Goal: Task Accomplishment & Management: Manage account settings

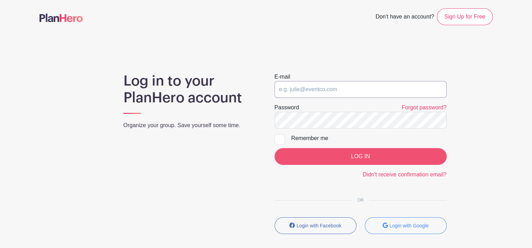
type input "[EMAIL_ADDRESS][DOMAIN_NAME]"
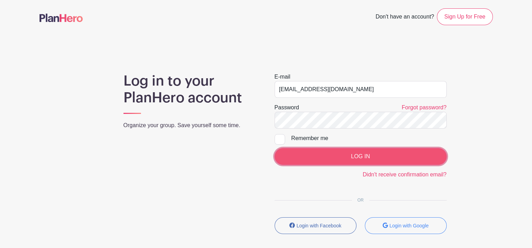
click at [336, 154] on input "LOG IN" at bounding box center [361, 156] width 172 height 17
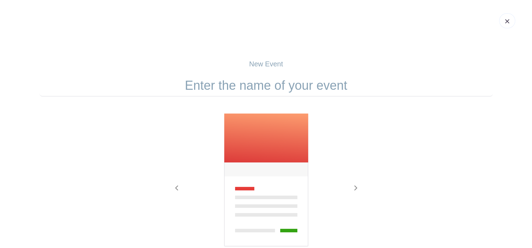
click at [512, 24] on link at bounding box center [507, 20] width 16 height 15
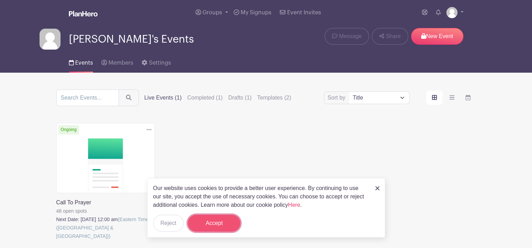
click at [227, 225] on button "Accept" at bounding box center [214, 223] width 52 height 17
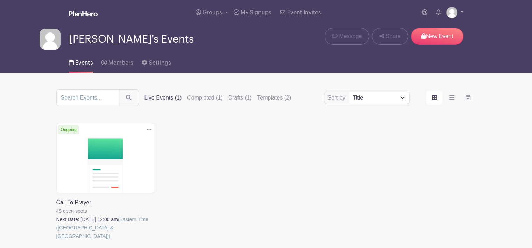
click at [56, 241] on link at bounding box center [56, 241] width 0 height 0
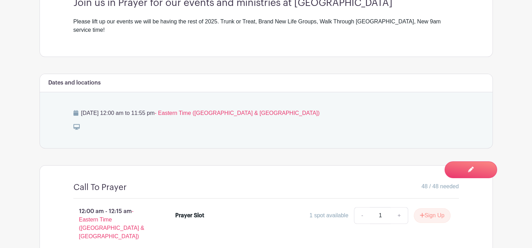
scroll to position [258, 0]
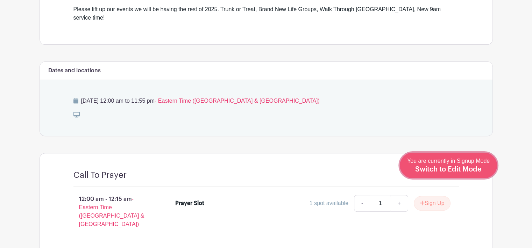
click at [427, 164] on span "You are currently in Signup Mode Switch to Edit Mode" at bounding box center [448, 165] width 83 height 15
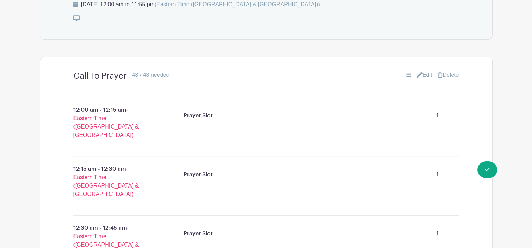
scroll to position [385, 0]
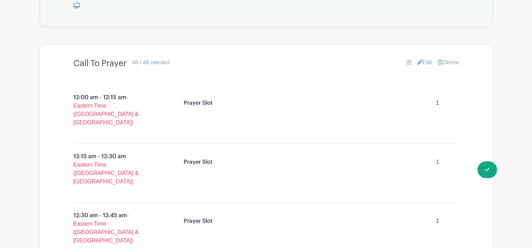
click at [421, 58] on link "Edit" at bounding box center [424, 62] width 15 height 8
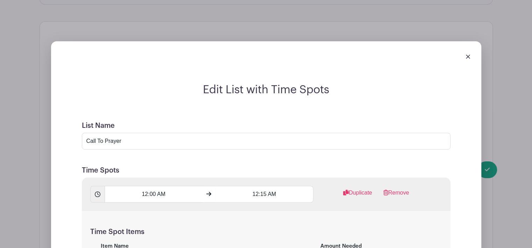
scroll to position [455, 0]
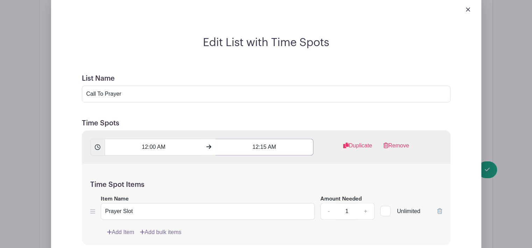
click at [257, 139] on input "12:15 AM" at bounding box center [265, 147] width 98 height 17
click at [303, 167] on button "AM" at bounding box center [302, 169] width 14 height 13
type input "12:15 PM"
click at [374, 167] on div "Time Spot Items Item Name Prayer Slot Amount Needed - 1 + Unlimited Add Item Ad…" at bounding box center [266, 205] width 369 height 82
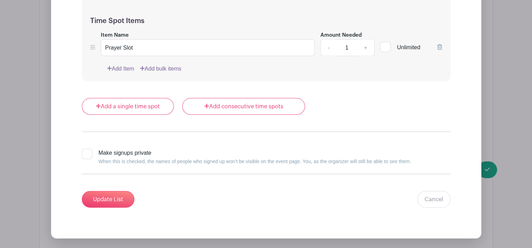
scroll to position [6894, 0]
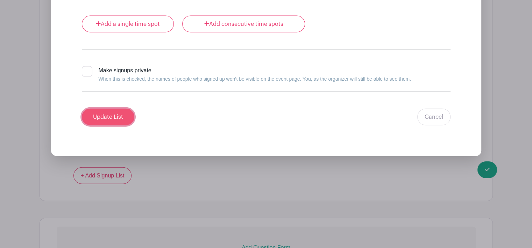
click at [99, 109] on input "Update List" at bounding box center [108, 117] width 52 height 17
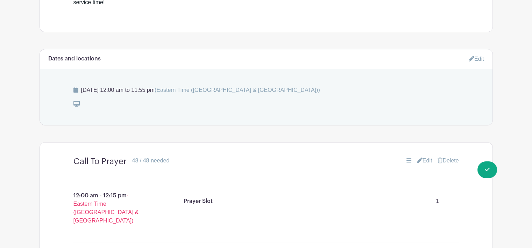
scroll to position [330, 0]
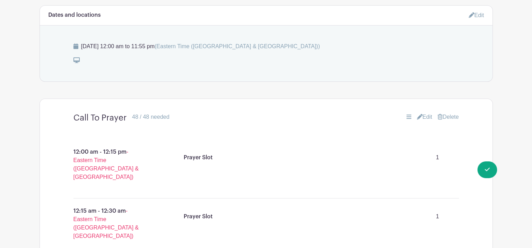
click at [427, 113] on link "Edit" at bounding box center [424, 117] width 15 height 8
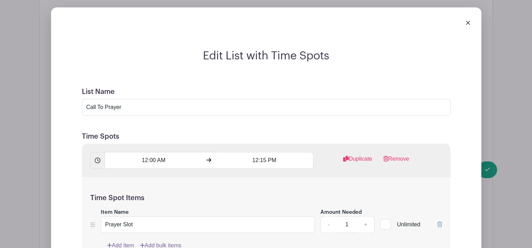
scroll to position [505, 0]
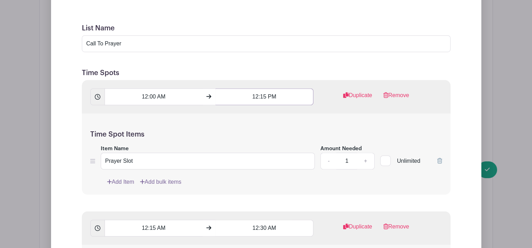
click at [256, 89] on input "12:15 PM" at bounding box center [265, 97] width 98 height 17
click at [228, 136] on icon at bounding box center [228, 134] width 4 height 5
click at [272, 121] on div "15" at bounding box center [273, 119] width 23 height 13
click at [310, 132] on div "55" at bounding box center [305, 134] width 23 height 13
click at [301, 121] on button "AM" at bounding box center [302, 119] width 14 height 13
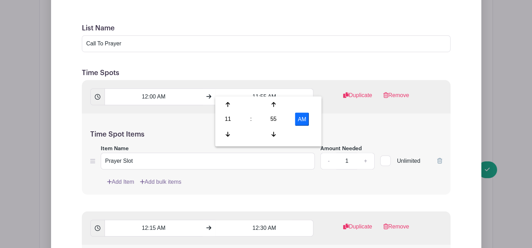
type input "11:55 PM"
click at [384, 114] on div "Time Spot Items Item Name Prayer Slot Amount Needed - 1 + Unlimited Add Item Ad…" at bounding box center [266, 155] width 369 height 82
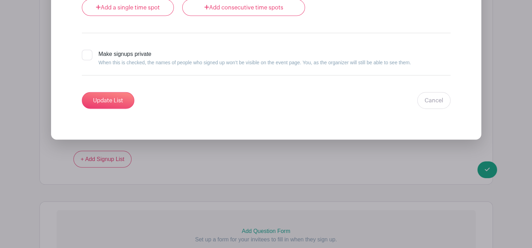
scroll to position [6946, 0]
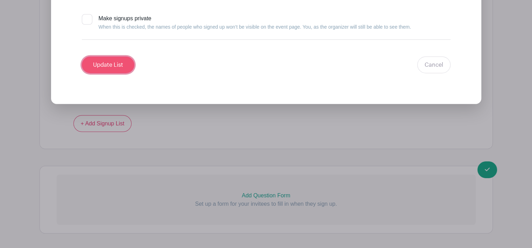
click at [104, 57] on input "Update List" at bounding box center [108, 65] width 52 height 17
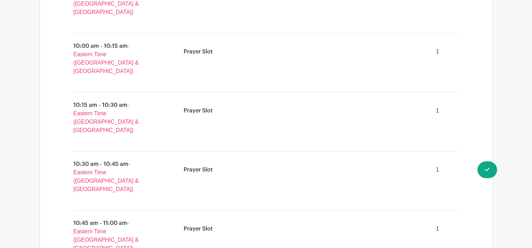
scroll to position [2821, 0]
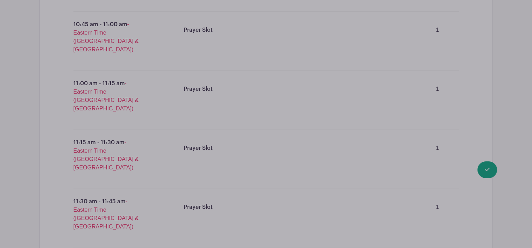
scroll to position [3013, 0]
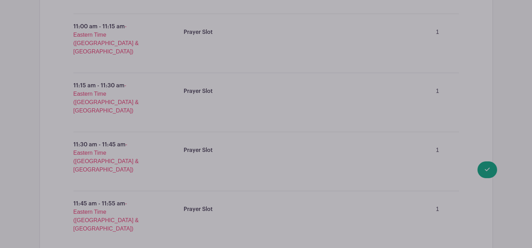
scroll to position [3118, 0]
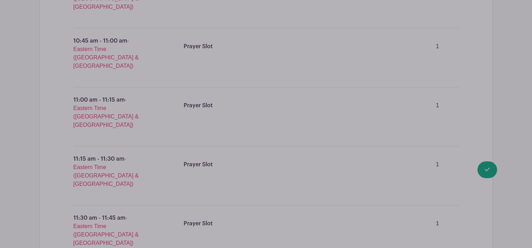
scroll to position [3083, 0]
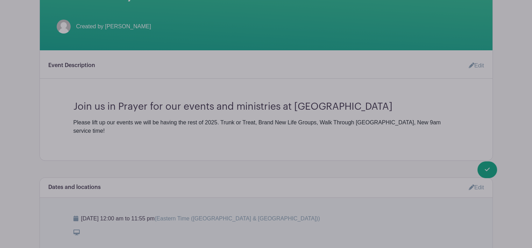
scroll to position [284, 0]
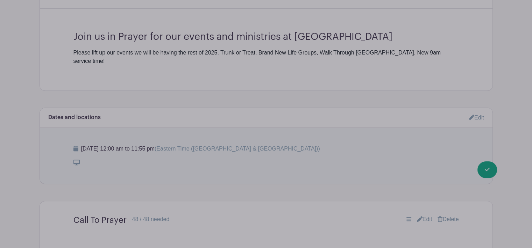
drag, startPoint x: 445, startPoint y: 51, endPoint x: 211, endPoint y: 61, distance: 233.9
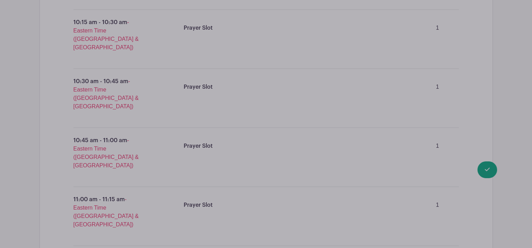
scroll to position [3013, 0]
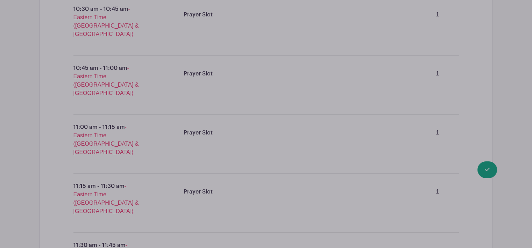
type input "Pray Slots"
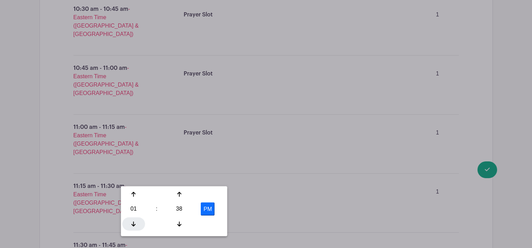
click at [132, 225] on icon at bounding box center [134, 225] width 4 height 6
click at [178, 211] on div "38" at bounding box center [179, 209] width 23 height 13
click at [133, 195] on div "00" at bounding box center [133, 194] width 23 height 13
type input "12:00 PM"
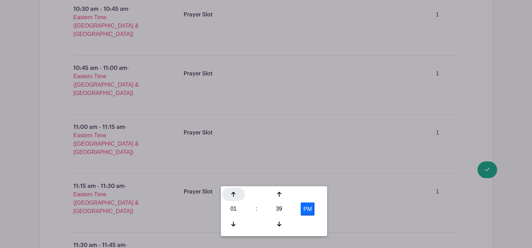
click at [234, 194] on icon at bounding box center [233, 195] width 4 height 6
click at [234, 225] on icon at bounding box center [233, 224] width 4 height 5
click at [280, 212] on div "39" at bounding box center [279, 209] width 23 height 13
click at [310, 223] on div "55" at bounding box center [311, 224] width 23 height 13
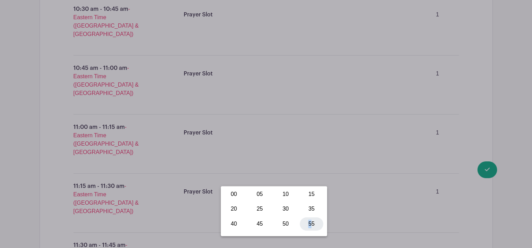
type input "12:55 PM"
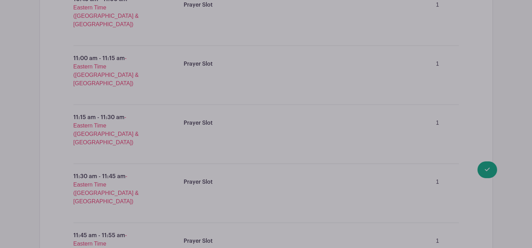
scroll to position [3083, 0]
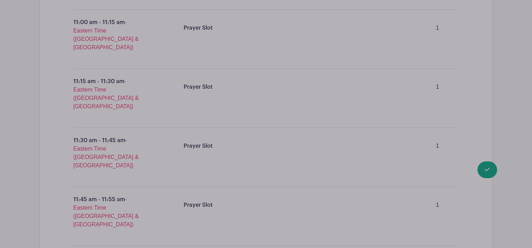
type input "Prayer Slot"
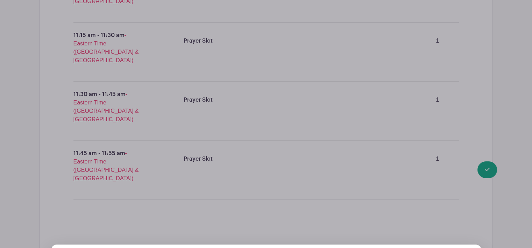
scroll to position [3153, 0]
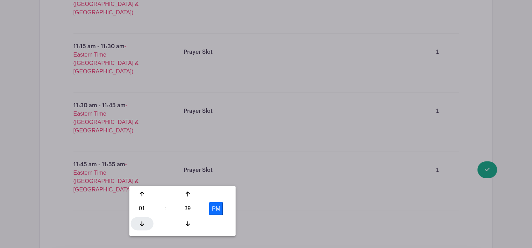
click at [141, 226] on icon at bounding box center [142, 224] width 4 height 6
click at [186, 210] on div "39" at bounding box center [187, 208] width 23 height 13
click at [141, 196] on div "00" at bounding box center [142, 194] width 23 height 13
click at [216, 208] on button "PM" at bounding box center [216, 208] width 14 height 13
click at [213, 209] on button "AM" at bounding box center [216, 208] width 14 height 13
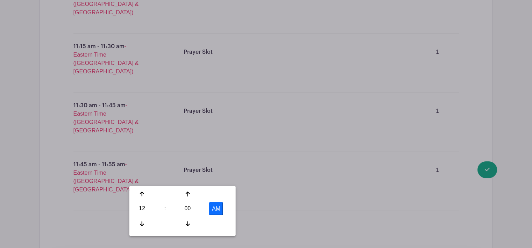
type input "12:00 PM"
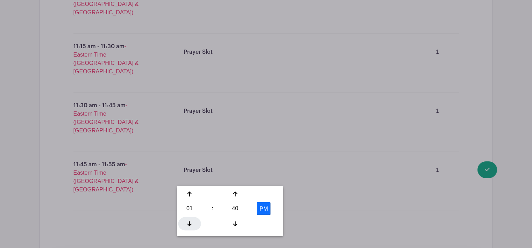
click at [188, 222] on icon at bounding box center [190, 224] width 4 height 6
click at [232, 210] on div "40" at bounding box center [235, 208] width 23 height 13
click at [267, 222] on div "55" at bounding box center [267, 223] width 23 height 13
click at [263, 210] on button "AM" at bounding box center [264, 208] width 14 height 13
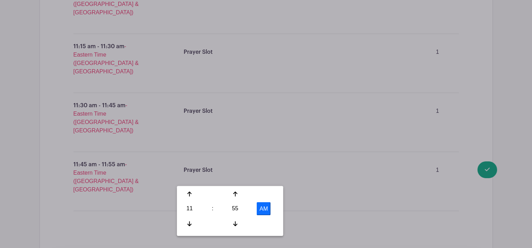
type input "11:55 PM"
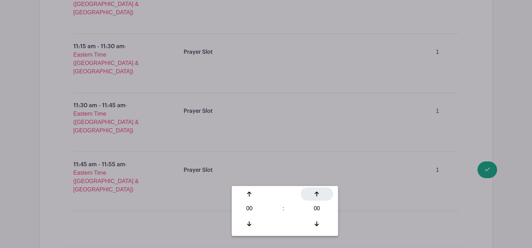
click at [316, 195] on icon at bounding box center [317, 194] width 4 height 6
type input "00:01"
type input "Add 715 timespots"
click at [315, 195] on icon at bounding box center [317, 194] width 4 height 6
type input "00:02"
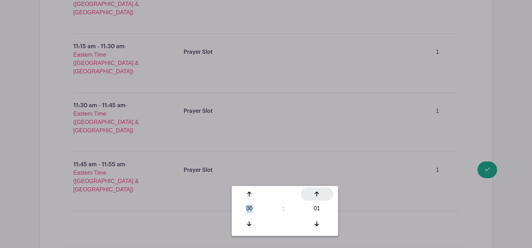
type input "Add 358 timespots"
click at [315, 195] on icon at bounding box center [317, 194] width 4 height 6
type input "00:03"
type input "Add 239 timespots"
click at [315, 195] on icon at bounding box center [317, 194] width 4 height 6
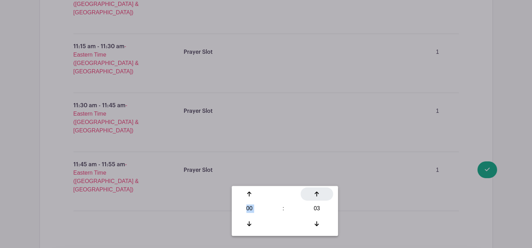
type input "00:04"
type input "Add 179 timespots"
click at [315, 195] on icon at bounding box center [317, 194] width 4 height 6
type input "00:05"
type input "Add 143 timespots"
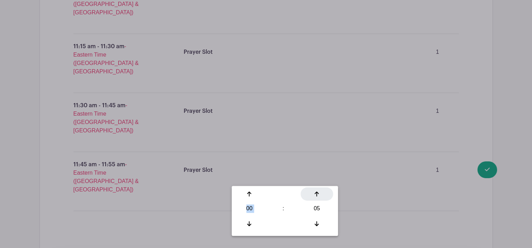
click at [315, 195] on icon at bounding box center [317, 194] width 4 height 6
type input "00:06"
type input "Add 120 timespots"
click at [316, 195] on icon at bounding box center [317, 194] width 4 height 6
type input "00:07"
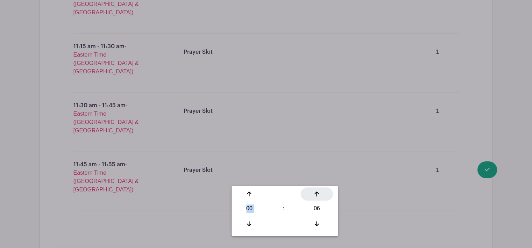
type input "Add 103 timespots"
click at [316, 195] on icon at bounding box center [317, 194] width 4 height 6
type input "00:08"
type input "Add 90 timespots"
click at [316, 195] on icon at bounding box center [317, 194] width 4 height 6
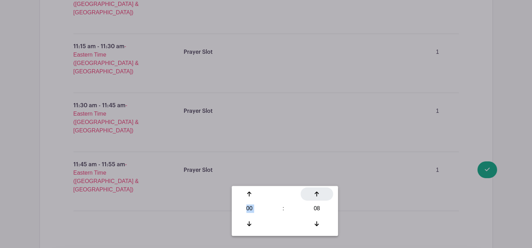
type input "00:09"
type input "Add 80 timespots"
click at [316, 195] on icon at bounding box center [317, 194] width 4 height 6
type input "00:10"
type input "Add 72 timespots"
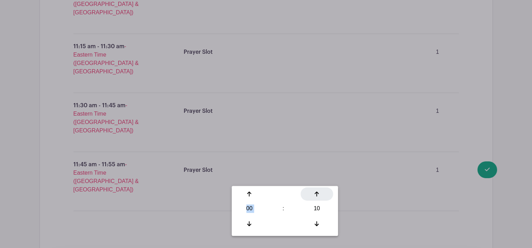
click at [316, 195] on icon at bounding box center [317, 194] width 4 height 6
type input "00:11"
type input "Add 65 timespots"
click at [316, 195] on icon at bounding box center [317, 194] width 4 height 6
type input "00:12"
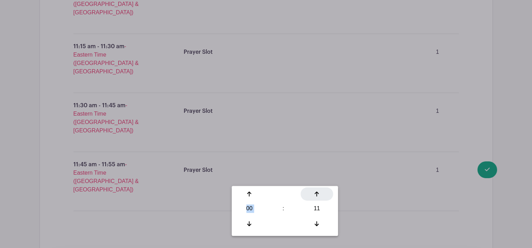
type input "Add 60 timespots"
click at [316, 195] on icon at bounding box center [317, 194] width 4 height 6
type input "00:13"
type input "Add 55 timespots"
click at [316, 195] on icon at bounding box center [317, 194] width 4 height 6
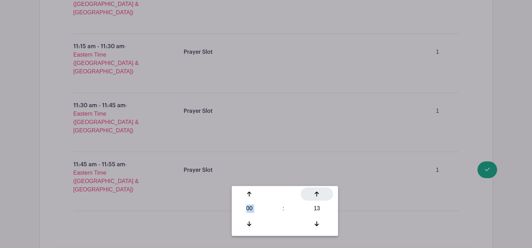
type input "00:14"
type input "Add 52 timespots"
click at [316, 195] on icon at bounding box center [317, 194] width 4 height 6
type input "00:15"
type input "Add 48 timespots"
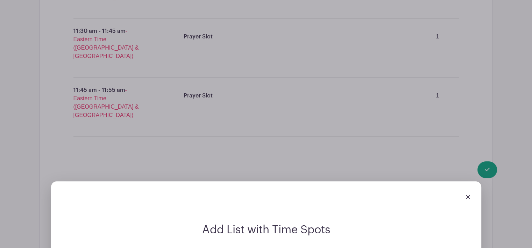
scroll to position [3258, 0]
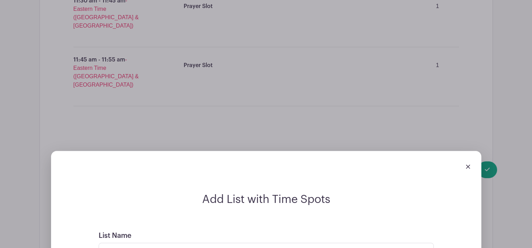
type input "Prayer Slot"
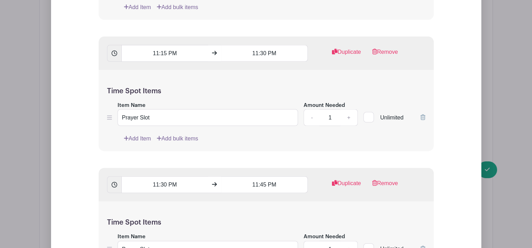
scroll to position [9572, 0]
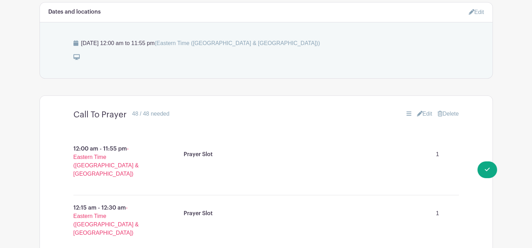
scroll to position [264, 0]
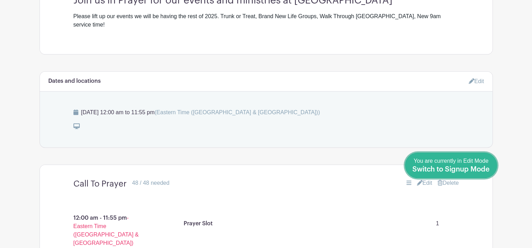
click at [475, 166] on span "Switch to Signup Mode" at bounding box center [451, 169] width 77 height 7
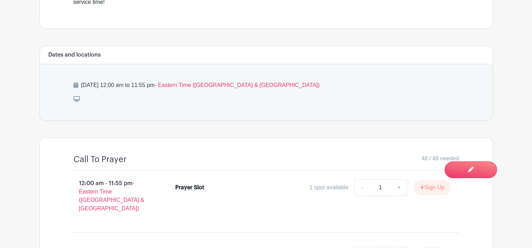
scroll to position [308, 0]
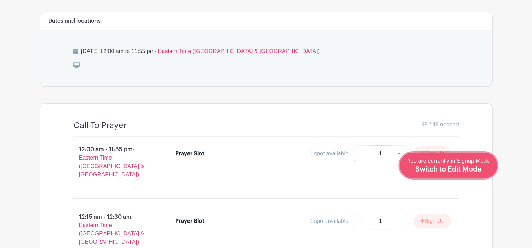
click at [483, 168] on div "You are currently in Signup Mode Switch to Edit Mode" at bounding box center [448, 165] width 83 height 17
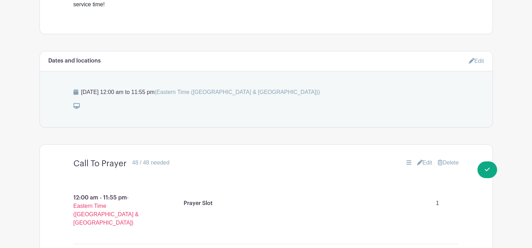
scroll to position [315, 0]
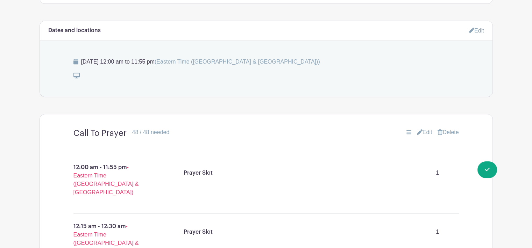
click at [427, 128] on link "Edit" at bounding box center [424, 132] width 15 height 8
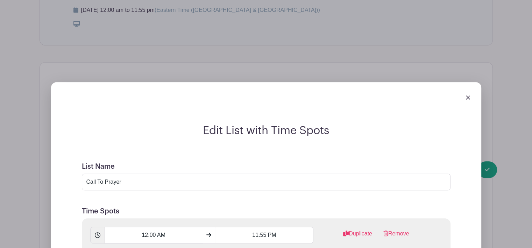
scroll to position [455, 0]
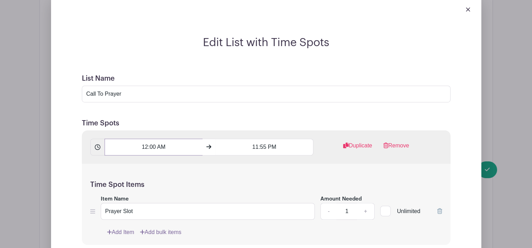
click at [163, 139] on input "12:00 AM" at bounding box center [154, 147] width 98 height 17
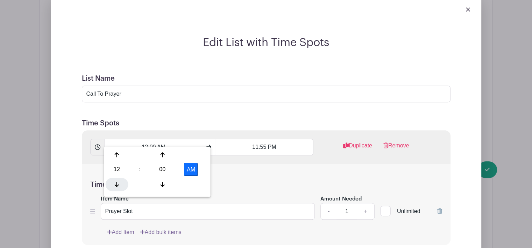
click at [114, 184] on div at bounding box center [117, 184] width 23 height 13
click at [192, 170] on button "PM" at bounding box center [191, 169] width 14 height 13
click at [193, 168] on button "AM" at bounding box center [191, 169] width 14 height 13
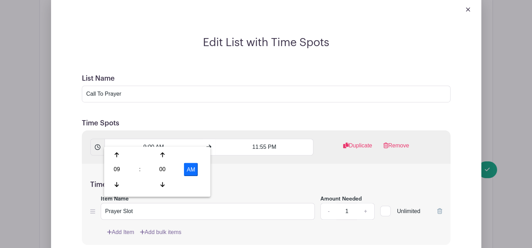
type input "9:00 PM"
click at [237, 143] on input "11:55 PM" at bounding box center [265, 147] width 98 height 17
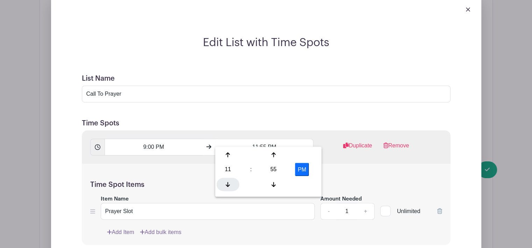
click at [227, 183] on icon at bounding box center [228, 185] width 4 height 6
click at [275, 170] on div "55" at bounding box center [273, 169] width 23 height 13
click at [230, 156] on div "00" at bounding box center [228, 154] width 23 height 13
click at [305, 169] on button "PM" at bounding box center [302, 169] width 14 height 13
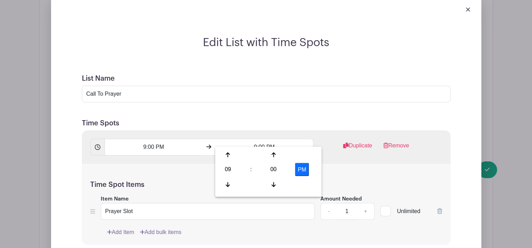
type input "9:00 AM"
click at [366, 164] on div "Time Spot Items Item Name Prayer Slot Amount Needed - 1 + Unlimited Add Item Ad…" at bounding box center [266, 205] width 369 height 82
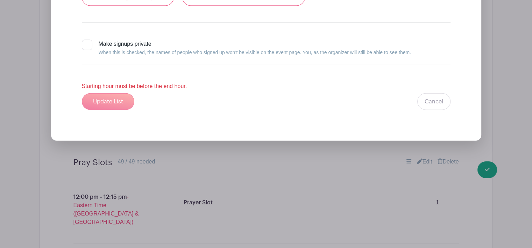
scroll to position [6964, 0]
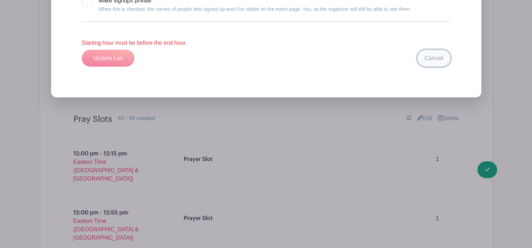
click at [436, 50] on link "Cancel" at bounding box center [433, 58] width 33 height 17
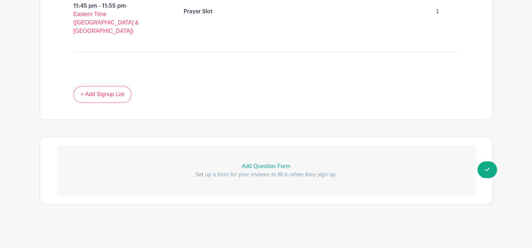
scroll to position [5479, 0]
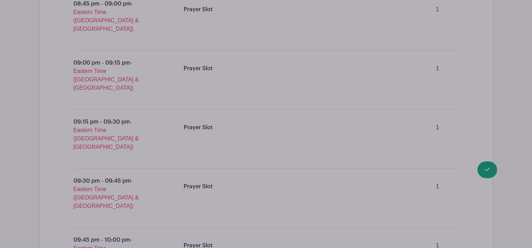
scroll to position [5549, 0]
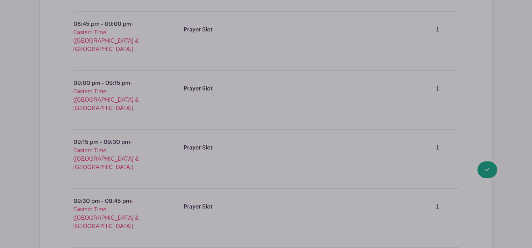
scroll to position [5605, 0]
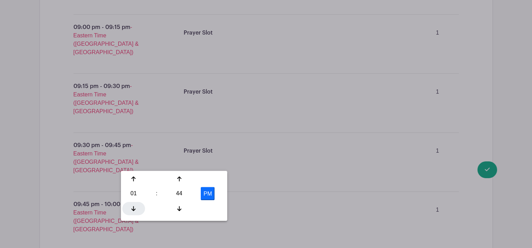
click at [135, 209] on icon at bounding box center [134, 209] width 4 height 6
click at [178, 193] on div "44" at bounding box center [179, 193] width 23 height 13
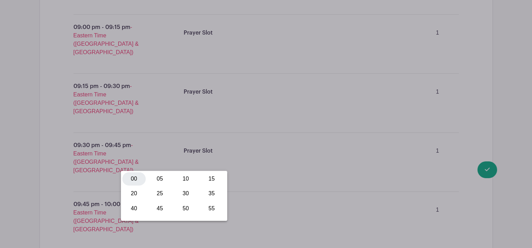
click at [133, 178] on div "00" at bounding box center [133, 179] width 23 height 13
type input "9:00 AM"
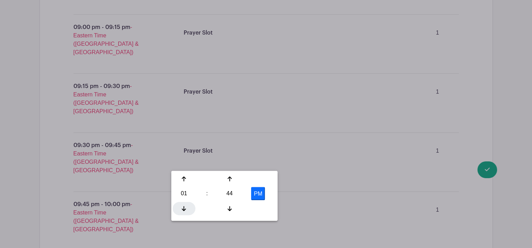
click at [184, 207] on icon at bounding box center [184, 208] width 4 height 5
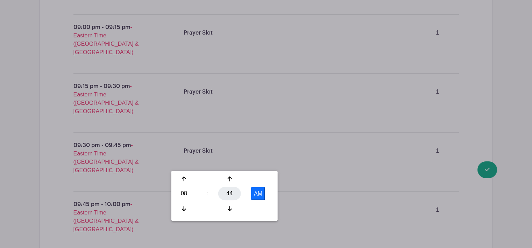
click at [230, 196] on div "44" at bounding box center [229, 193] width 23 height 13
click at [258, 208] on div "55" at bounding box center [262, 208] width 23 height 13
click at [260, 195] on button "AM" at bounding box center [258, 193] width 14 height 13
type input "8:55 PM"
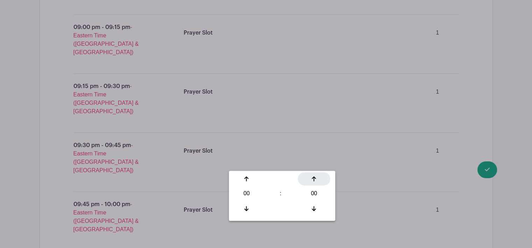
click at [316, 182] on icon at bounding box center [314, 179] width 4 height 6
type input "00:01"
type input "Add 715 timespots"
click at [316, 182] on icon at bounding box center [314, 179] width 4 height 6
type input "00:02"
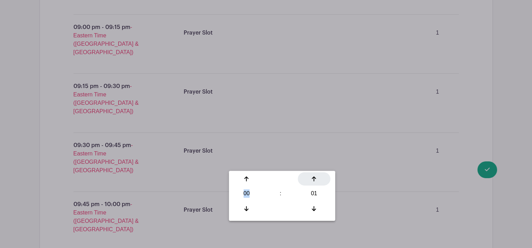
type input "Add 358 timespots"
click at [316, 182] on icon at bounding box center [314, 179] width 4 height 6
type input "00:03"
type input "Add 239 timespots"
click at [316, 182] on icon at bounding box center [314, 179] width 4 height 6
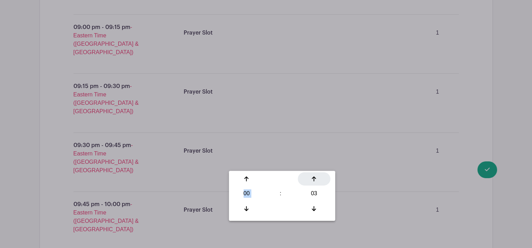
type input "00:04"
type input "Add 179 timespots"
click at [316, 182] on icon at bounding box center [314, 179] width 4 height 6
type input "00:05"
type input "Add 143 timespots"
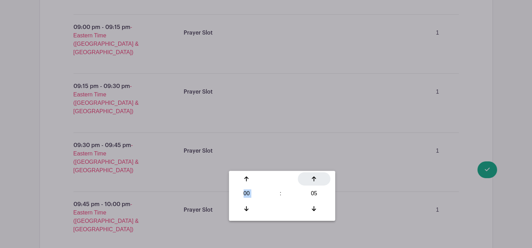
click at [316, 182] on icon at bounding box center [314, 179] width 4 height 6
type input "00:06"
type input "Add 120 timespots"
click at [316, 182] on icon at bounding box center [314, 179] width 4 height 6
type input "00:07"
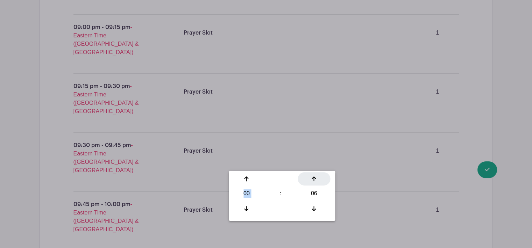
type input "Add 103 timespots"
click at [316, 182] on icon at bounding box center [314, 179] width 4 height 6
type input "00:08"
type input "Add 90 timespots"
click at [316, 182] on icon at bounding box center [314, 179] width 4 height 6
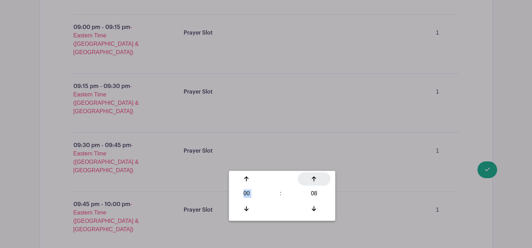
type input "00:09"
type input "Add 80 timespots"
click at [316, 182] on icon at bounding box center [314, 179] width 4 height 6
type input "00:10"
type input "Add 72 timespots"
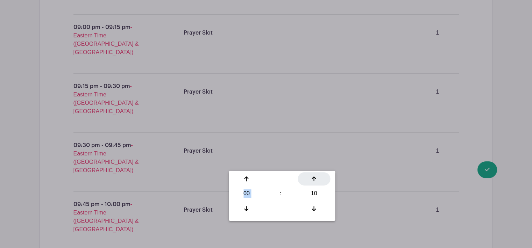
click at [316, 182] on icon at bounding box center [314, 179] width 4 height 6
type input "00:11"
type input "Add 65 timespots"
click at [316, 182] on icon at bounding box center [314, 179] width 4 height 6
type input "00:12"
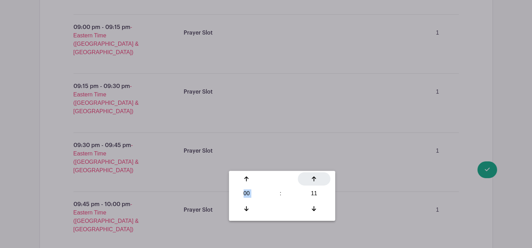
type input "Add 60 timespots"
click at [316, 182] on icon at bounding box center [314, 179] width 4 height 6
type input "00:13"
type input "Add 55 timespots"
click at [316, 182] on icon at bounding box center [314, 179] width 4 height 6
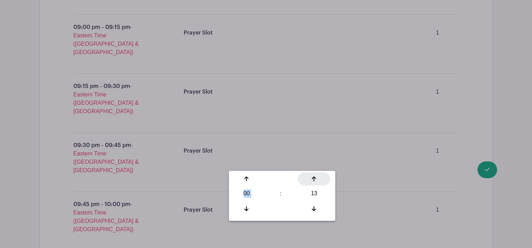
type input "00:14"
type input "Add 52 timespots"
click at [316, 182] on icon at bounding box center [314, 179] width 4 height 6
type input "00:15"
type input "Add 48 timespots"
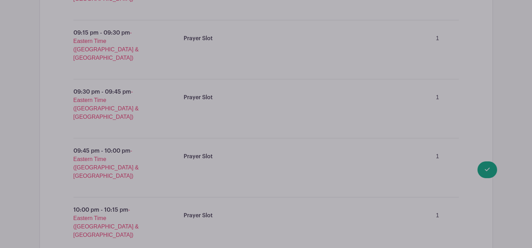
scroll to position [5675, 0]
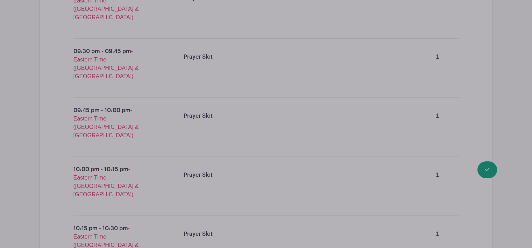
scroll to position [5710, 0]
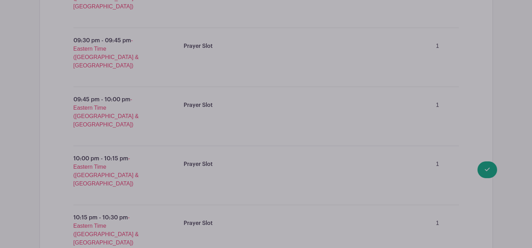
type input "Prayer Slots"
type input "24 Hour Call To Prayer"
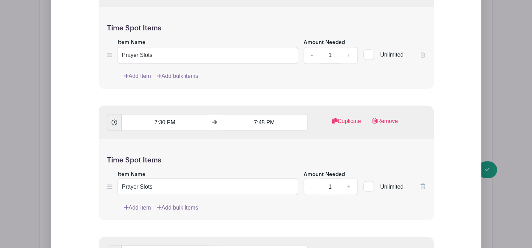
scroll to position [12023, 0]
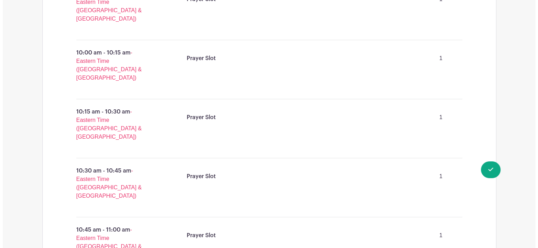
scroll to position [2869, 0]
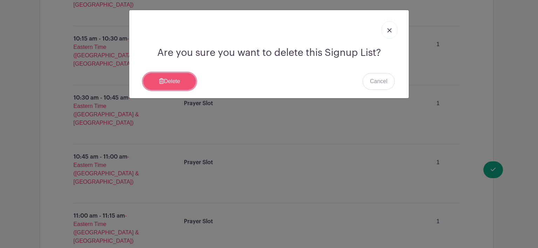
click at [178, 80] on link "Delete" at bounding box center [169, 81] width 52 height 17
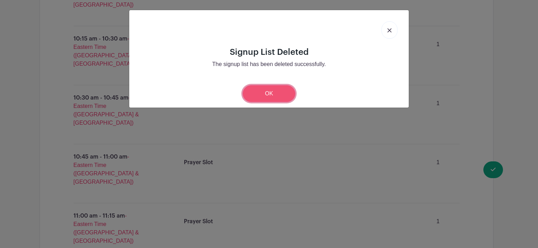
click at [271, 94] on link "OK" at bounding box center [269, 93] width 52 height 17
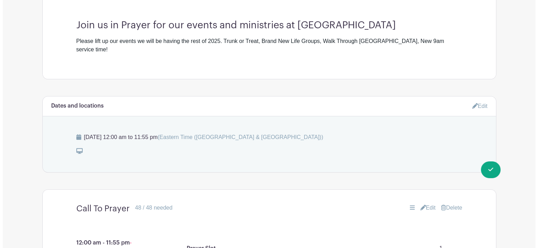
scroll to position [314, 0]
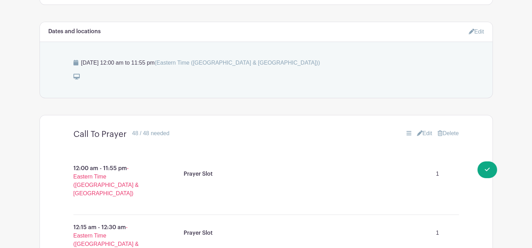
click at [448, 129] on link "Delete" at bounding box center [448, 133] width 21 height 8
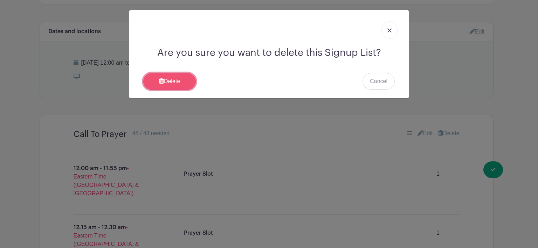
click at [175, 78] on link "Delete" at bounding box center [169, 81] width 52 height 17
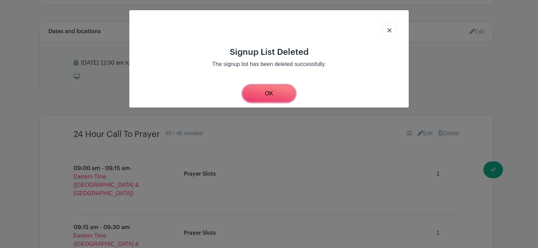
click at [275, 97] on link "OK" at bounding box center [269, 93] width 52 height 17
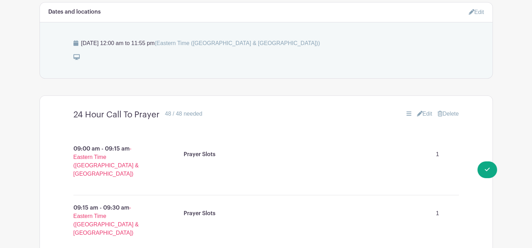
scroll to position [384, 0]
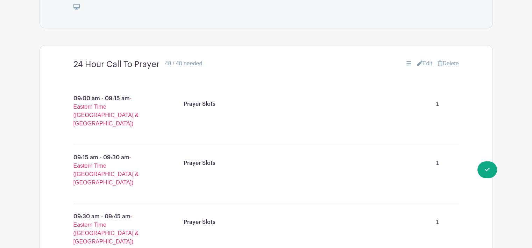
click at [420, 59] on link "Edit" at bounding box center [424, 63] width 15 height 8
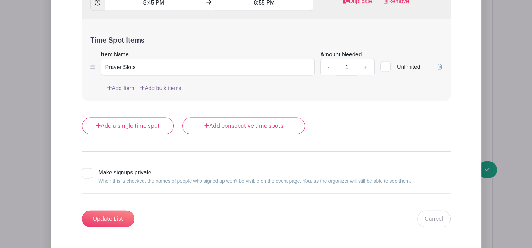
scroll to position [6946, 0]
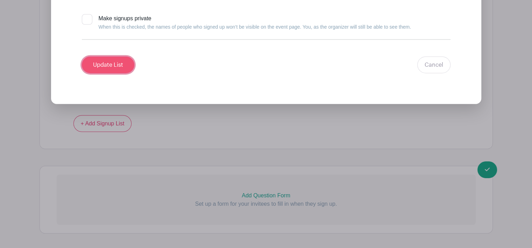
click at [111, 57] on input "Update List" at bounding box center [108, 65] width 52 height 17
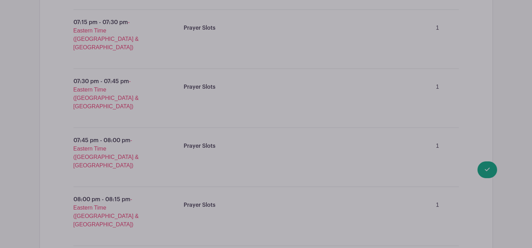
scroll to position [2955, 0]
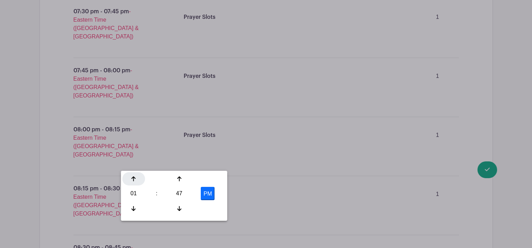
click at [134, 180] on icon at bounding box center [134, 179] width 4 height 6
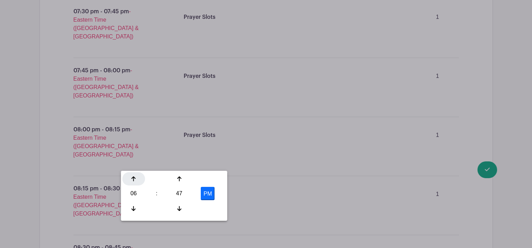
click at [134, 180] on icon at bounding box center [134, 179] width 4 height 6
click at [178, 196] on div "47" at bounding box center [179, 193] width 23 height 13
click at [136, 178] on div "00" at bounding box center [133, 179] width 23 height 13
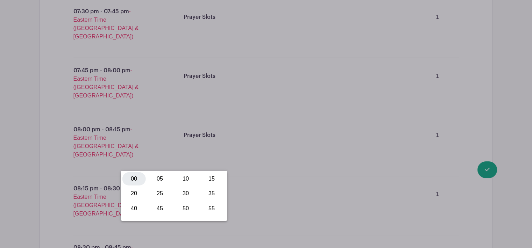
type input "9:00 PM"
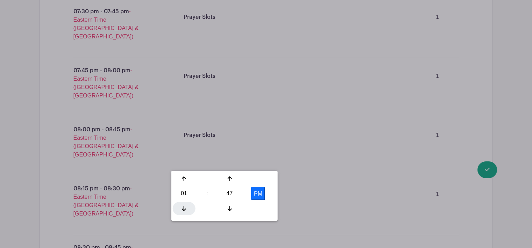
click at [182, 207] on icon at bounding box center [184, 209] width 4 height 6
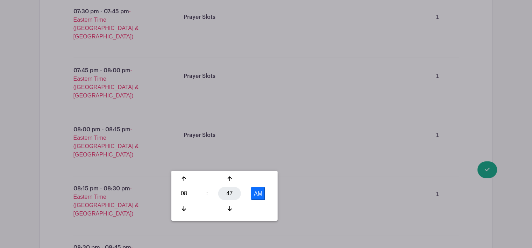
click at [230, 192] on div "47" at bounding box center [229, 193] width 23 height 13
click at [258, 206] on div "55" at bounding box center [262, 208] width 23 height 13
type input "8:55 AM"
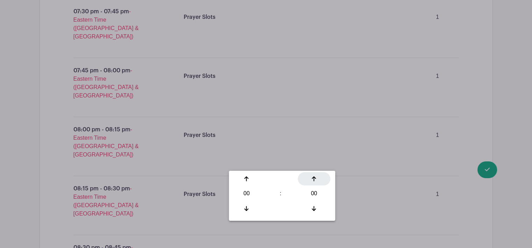
click at [315, 180] on icon at bounding box center [314, 179] width 4 height 6
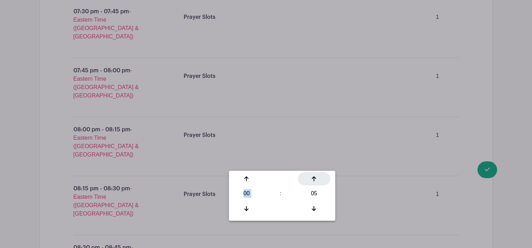
click at [315, 180] on icon at bounding box center [314, 179] width 4 height 6
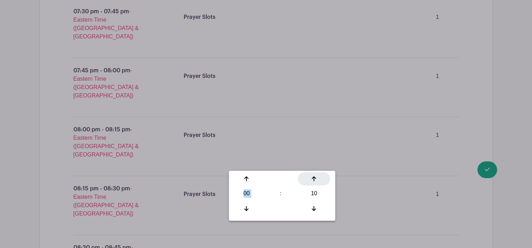
click at [315, 180] on icon at bounding box center [314, 179] width 4 height 6
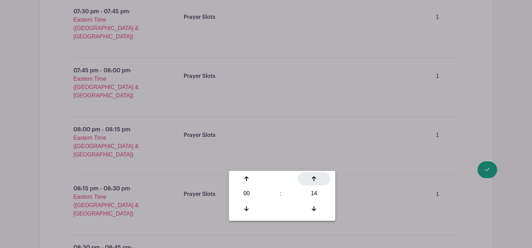
type input "00:15"
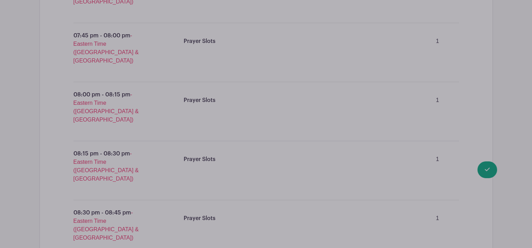
scroll to position [3081, 0]
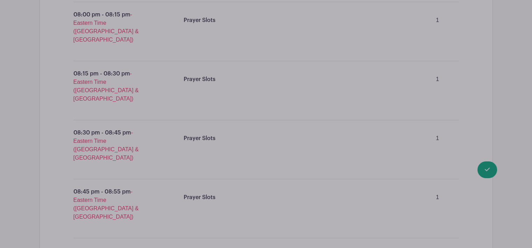
scroll to position [3151, 0]
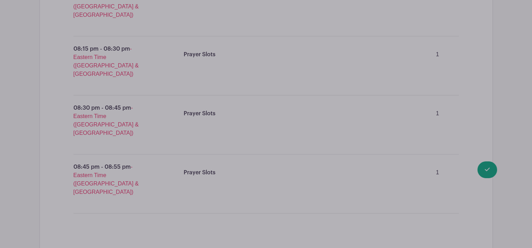
type input "Time Slot"
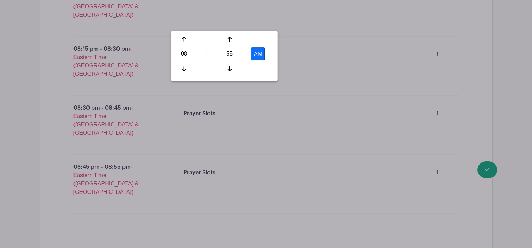
click at [259, 56] on button "AM" at bounding box center [258, 53] width 14 height 13
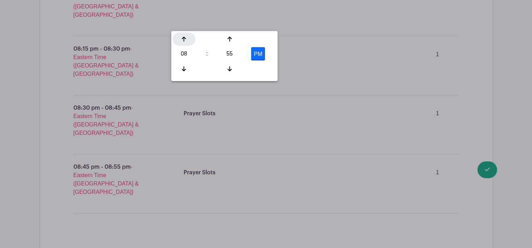
type input "11:55 PM"
type input "Add 12 timespots"
click at [183, 43] on div at bounding box center [184, 39] width 23 height 13
type input "9:55 PM"
type input "Add 4 timespots"
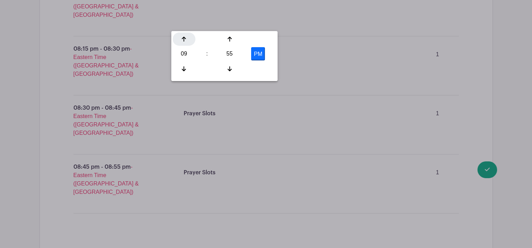
click at [183, 42] on icon at bounding box center [184, 39] width 4 height 6
type input "10:55 PM"
type input "Add 8 timespots"
click at [183, 42] on icon at bounding box center [184, 39] width 4 height 6
type input "11:55 PM"
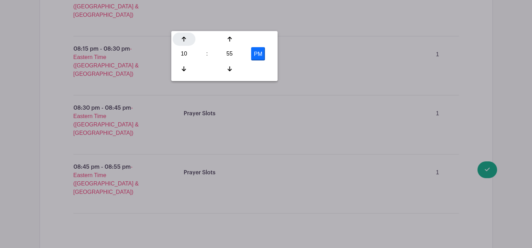
type input "Add 12 timespots"
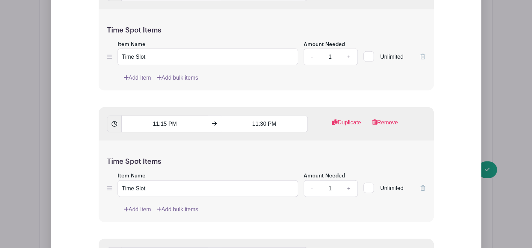
scroll to position [4639, 0]
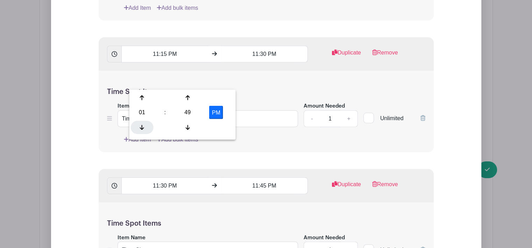
click at [143, 125] on icon at bounding box center [142, 128] width 4 height 6
click at [188, 114] on div "49" at bounding box center [187, 112] width 23 height 13
click at [142, 98] on div "00" at bounding box center [142, 97] width 23 height 13
click at [216, 114] on button "PM" at bounding box center [216, 112] width 14 height 13
type input "12:00 AM"
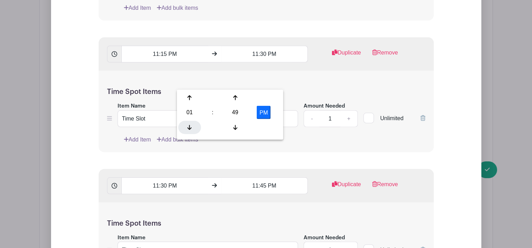
click at [190, 128] on icon at bounding box center [190, 128] width 4 height 6
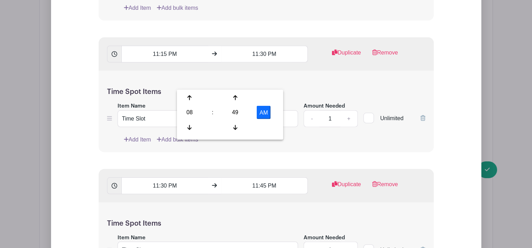
click at [236, 113] on div "49" at bounding box center [235, 112] width 23 height 13
click at [269, 127] on div "55" at bounding box center [267, 127] width 23 height 13
click at [188, 103] on div at bounding box center [189, 97] width 23 height 13
click at [237, 112] on div "55" at bounding box center [235, 112] width 23 height 13
click at [189, 95] on div "00" at bounding box center [189, 97] width 23 height 13
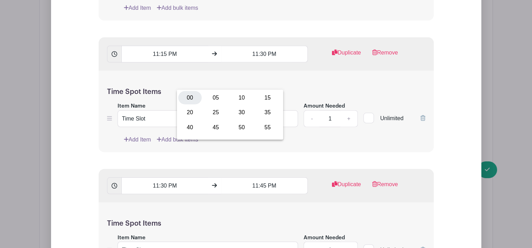
type input "9:00 AM"
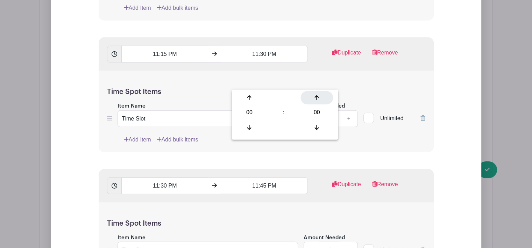
click at [313, 98] on div at bounding box center [317, 97] width 33 height 13
type input "00:01"
type input "Add 540 timespots"
click at [313, 98] on div at bounding box center [317, 97] width 33 height 13
type input "00:02"
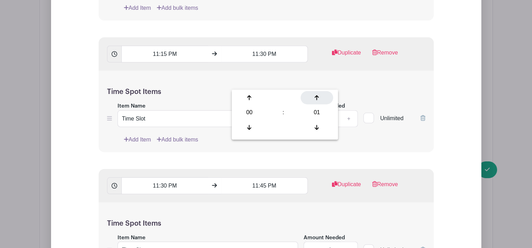
type input "Add 270 timespots"
click at [313, 98] on div at bounding box center [317, 97] width 33 height 13
type input "00:03"
type input "Add 180 timespots"
click at [313, 98] on div at bounding box center [317, 97] width 33 height 13
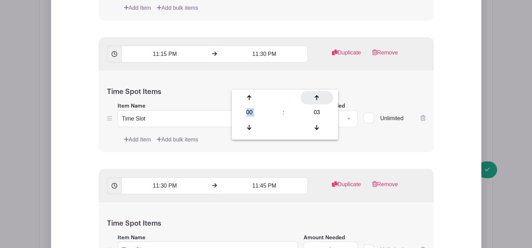
type input "00:04"
type input "Add 135 timespots"
click at [313, 98] on div at bounding box center [317, 97] width 33 height 13
type input "00:05"
type input "Add 108 timespots"
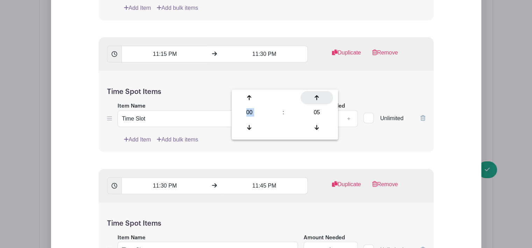
click at [313, 98] on div at bounding box center [317, 97] width 33 height 13
type input "00:06"
type input "Add 90 timespots"
click at [313, 98] on div at bounding box center [317, 97] width 33 height 13
type input "00:07"
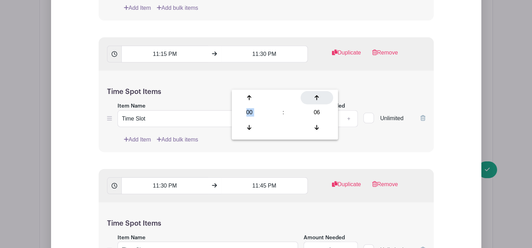
type input "Add 78 timespots"
click at [313, 98] on div at bounding box center [317, 97] width 33 height 13
type input "00:08"
type input "Add 68 timespots"
click at [313, 98] on div at bounding box center [317, 97] width 33 height 13
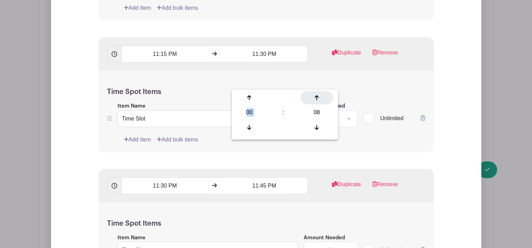
type input "00:09"
type input "Add 60 timespots"
click at [313, 98] on div at bounding box center [317, 97] width 33 height 13
type input "00:10"
type input "Add 54 timespots"
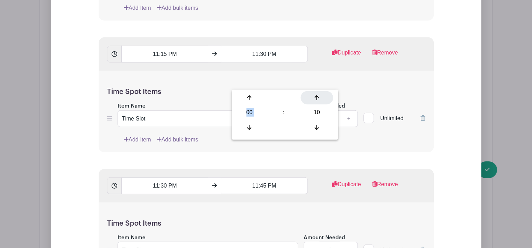
click at [313, 98] on div at bounding box center [317, 97] width 33 height 13
type input "00:11"
type input "Add 50 timespots"
click at [313, 98] on div at bounding box center [317, 97] width 33 height 13
type input "00:12"
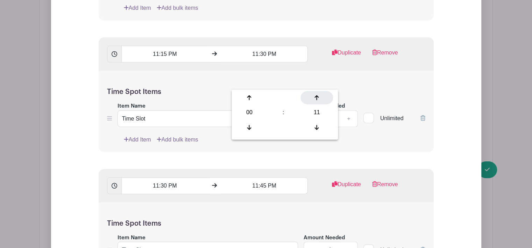
type input "Add 45 timespots"
click at [313, 98] on div at bounding box center [317, 97] width 33 height 13
type input "00:13"
type input "Add 42 timespots"
click at [313, 98] on div at bounding box center [317, 97] width 33 height 13
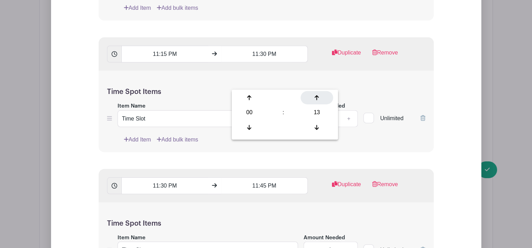
type input "00:14"
type input "Add 39 timespots"
click at [313, 98] on div at bounding box center [317, 97] width 33 height 13
type input "00:15"
type input "Add 36 timespots"
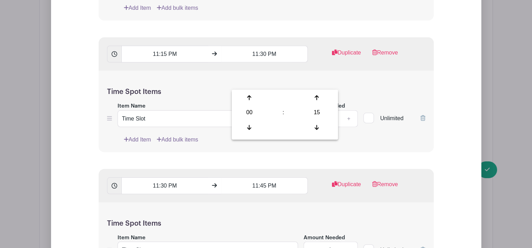
type input "Prayer Slot"
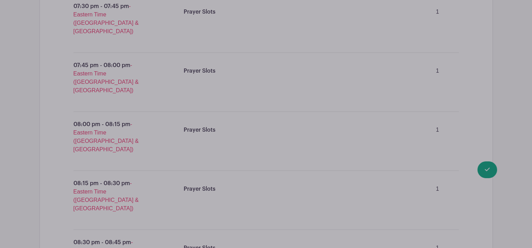
scroll to position [2959, 0]
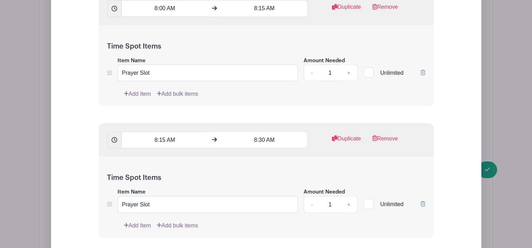
scroll to position [9363, 0]
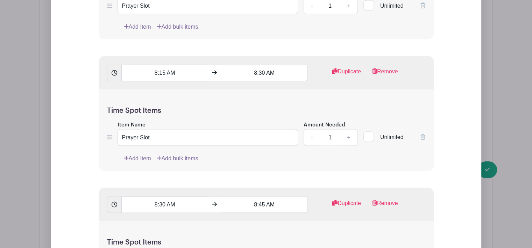
type input "2 4 Hours Call To Prayer pm"
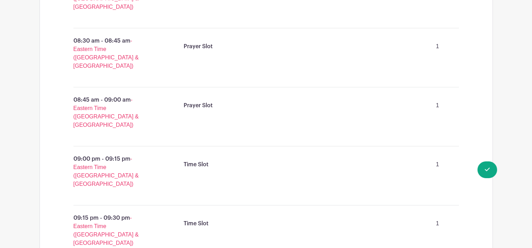
scroll to position [5357, 0]
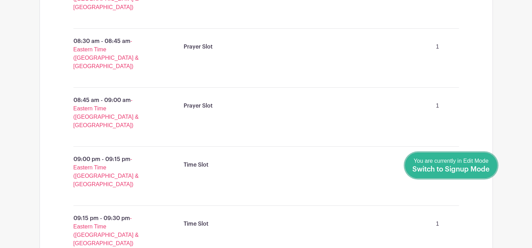
click at [463, 169] on span "Switch to Signup Mode" at bounding box center [451, 169] width 77 height 7
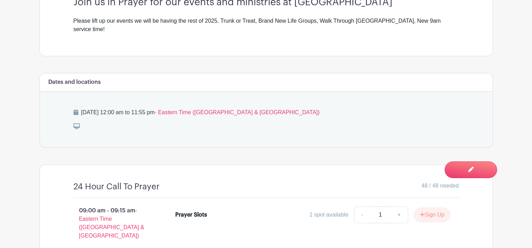
scroll to position [245, 0]
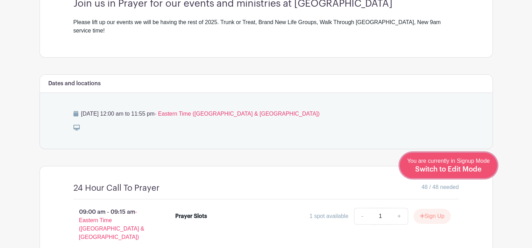
click at [473, 169] on span "Switch to Edit Mode" at bounding box center [448, 169] width 66 height 7
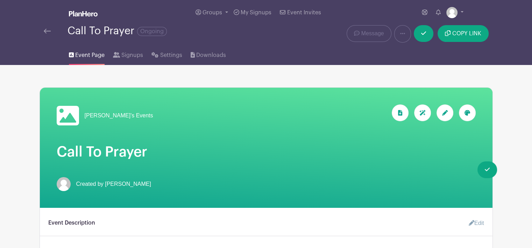
click at [447, 113] on icon at bounding box center [445, 113] width 6 height 6
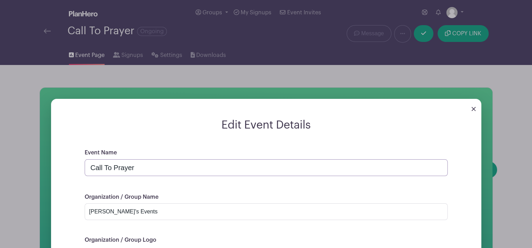
click at [92, 166] on input "Call To Prayer" at bounding box center [266, 168] width 363 height 17
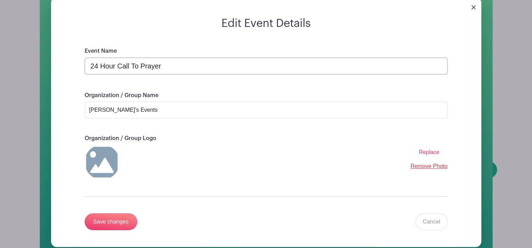
scroll to position [140, 0]
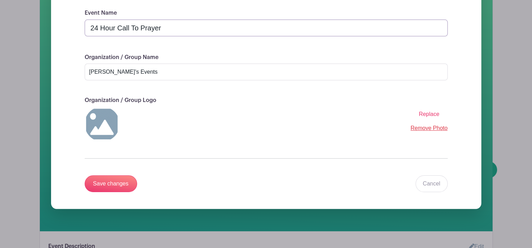
type input "24 Hour Call To Prayer"
click at [432, 115] on span "Replace" at bounding box center [429, 114] width 21 height 6
click at [0, 0] on input "Replace" at bounding box center [0, 0] width 0 height 0
click at [423, 116] on span "Replace" at bounding box center [429, 114] width 21 height 6
click at [0, 0] on input "Replace" at bounding box center [0, 0] width 0 height 0
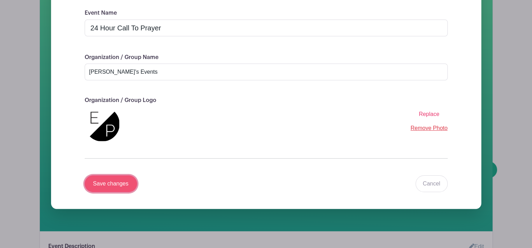
click at [112, 187] on input "Save changes" at bounding box center [111, 184] width 52 height 17
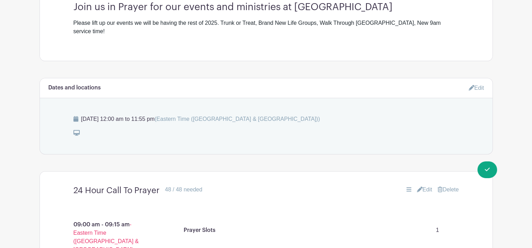
scroll to position [280, 0]
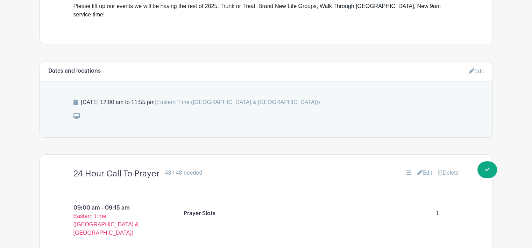
click at [469, 68] on icon at bounding box center [472, 71] width 6 height 6
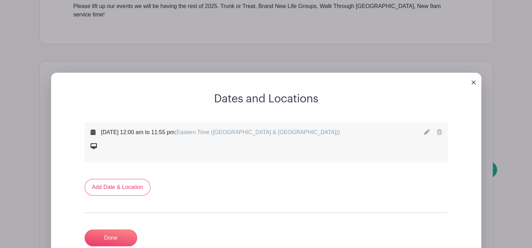
click at [426, 129] on icon at bounding box center [427, 132] width 6 height 6
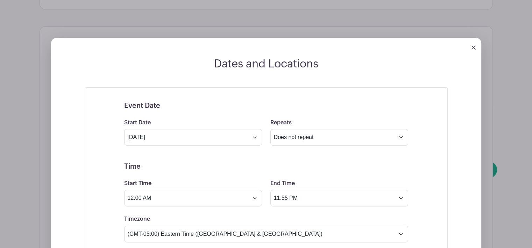
scroll to position [385, 0]
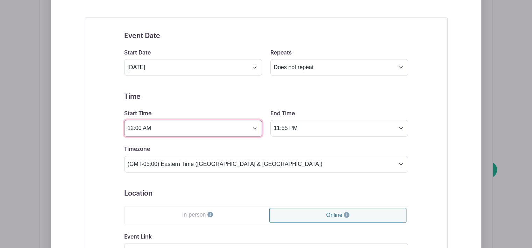
click at [254, 120] on input "12:00 AM" at bounding box center [193, 128] width 138 height 17
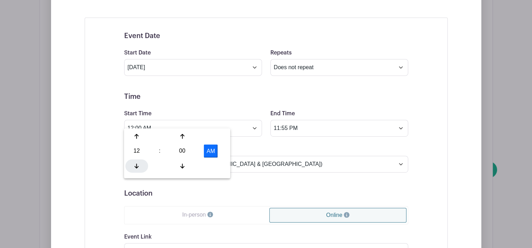
click at [137, 167] on icon at bounding box center [137, 166] width 4 height 5
click at [213, 149] on button "PM" at bounding box center [211, 151] width 14 height 13
type input "9:00 AM"
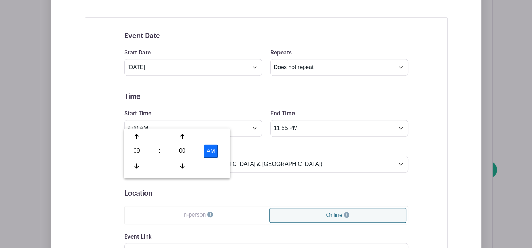
click at [264, 145] on div "Timezone (GMT-12:00) International Date Line West (GMT-11:00) [US_STATE] (GMT-1…" at bounding box center [266, 158] width 293 height 27
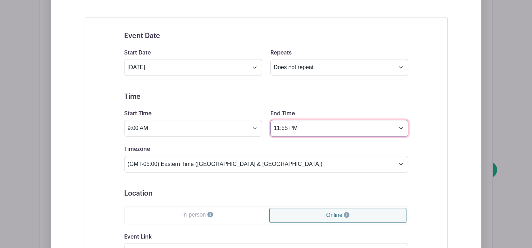
click at [401, 121] on input "11:55 PM" at bounding box center [340, 128] width 138 height 17
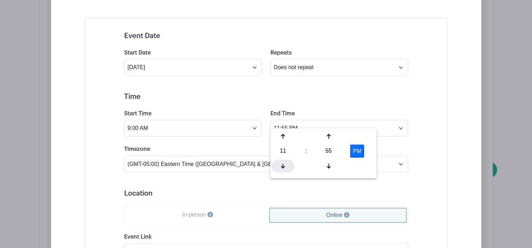
click at [282, 163] on div at bounding box center [283, 166] width 23 height 13
click at [435, 139] on div "Event Date Start Date [DATE] Repeats Does not repeat Daily Weekly Monthly on da…" at bounding box center [266, 171] width 363 height 308
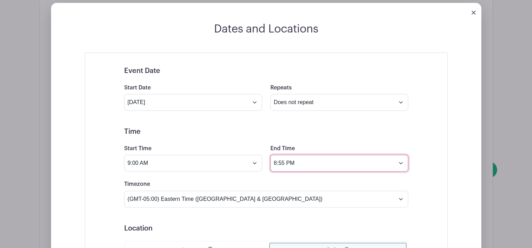
click at [335, 155] on input "8:55 PM" at bounding box center [340, 163] width 138 height 17
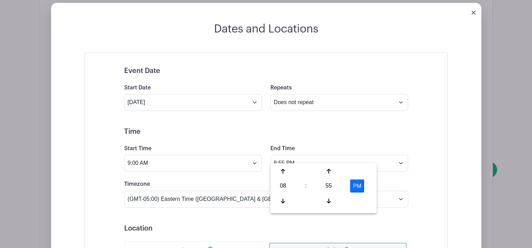
click at [358, 185] on button "PM" at bounding box center [357, 186] width 14 height 13
type input "8:55 AM"
click at [445, 161] on div "Event Date Start Date [DATE] Repeats Does not repeat Daily Weekly Monthly on da…" at bounding box center [266, 206] width 363 height 308
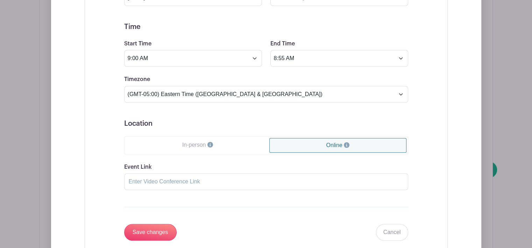
scroll to position [490, 0]
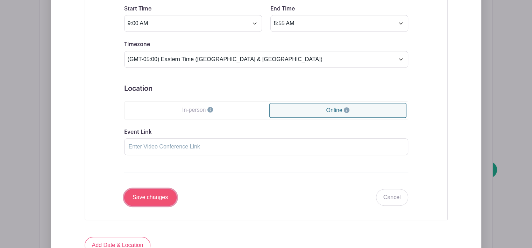
click at [161, 189] on input "Save changes" at bounding box center [150, 197] width 52 height 17
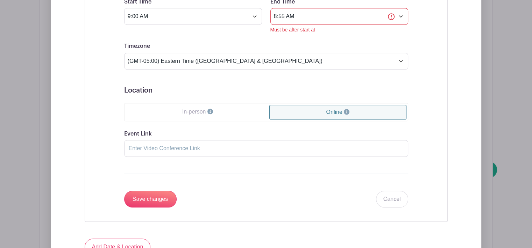
scroll to position [448, 0]
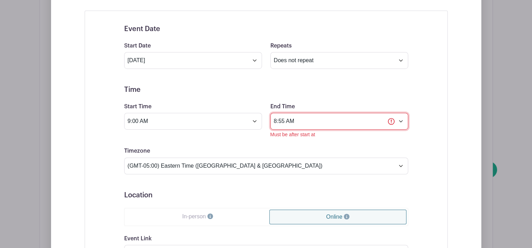
click at [296, 113] on input "8:55 AM" at bounding box center [340, 121] width 138 height 17
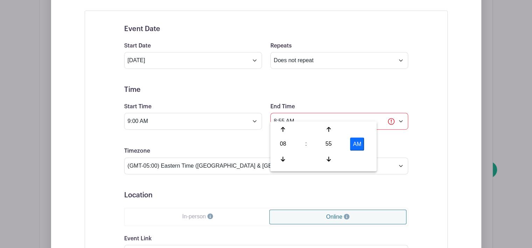
click at [358, 145] on button "AM" at bounding box center [357, 144] width 14 height 13
type input "8:55 PM"
click at [435, 143] on div "Event Date Start Date [DATE] Repeats Does not repeat Daily Weekly Monthly on da…" at bounding box center [266, 168] width 363 height 317
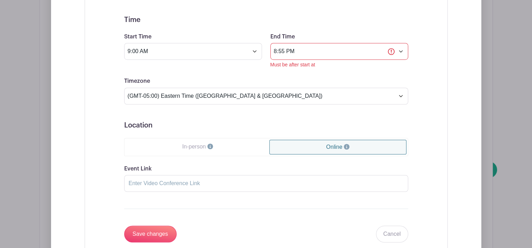
scroll to position [413, 0]
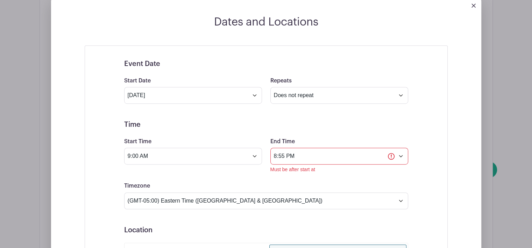
click at [395, 166] on div "Must be after start at" at bounding box center [340, 169] width 138 height 7
click at [294, 166] on form "Event Date Start Date [DATE] Repeats Does not repeat Daily Weekly Monthly on da…" at bounding box center [266, 204] width 284 height 288
click at [255, 148] on input "9:00 AM" at bounding box center [193, 156] width 138 height 17
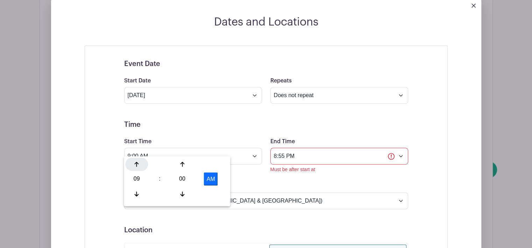
click at [137, 164] on icon at bounding box center [137, 164] width 4 height 5
click at [210, 178] on button "PM" at bounding box center [211, 179] width 14 height 13
type input "12:00 AM"
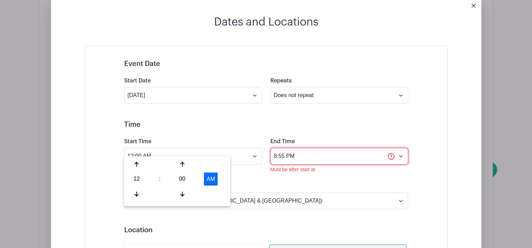
click at [325, 149] on input "8:55 PM" at bounding box center [340, 156] width 138 height 17
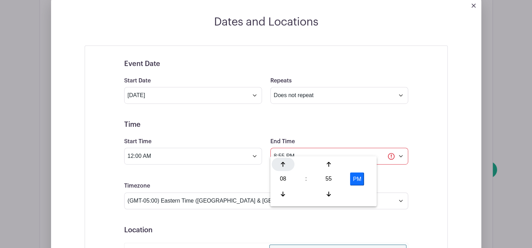
click at [283, 166] on icon at bounding box center [283, 164] width 4 height 5
type input "11:55 PM"
click at [389, 182] on div "Timezone (GMT-12:00) International Date Line West (GMT-11:00) [US_STATE] (GMT-1…" at bounding box center [266, 195] width 293 height 27
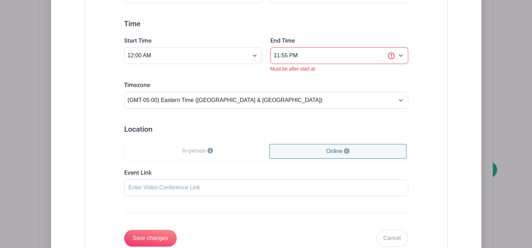
scroll to position [588, 0]
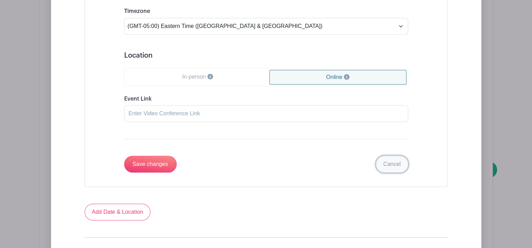
click at [393, 157] on link "Cancel" at bounding box center [392, 164] width 32 height 17
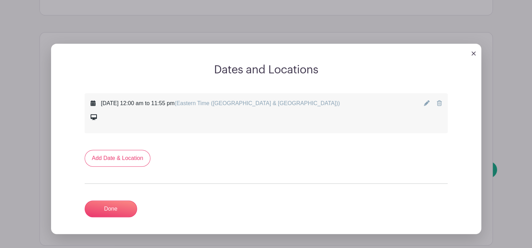
scroll to position [377, 0]
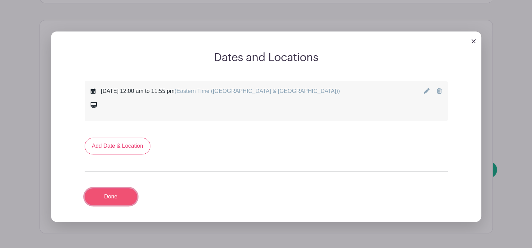
click at [120, 189] on link "Done" at bounding box center [111, 197] width 52 height 17
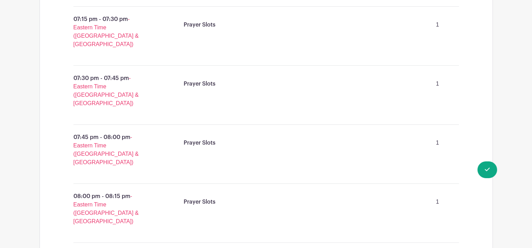
scroll to position [2915, 0]
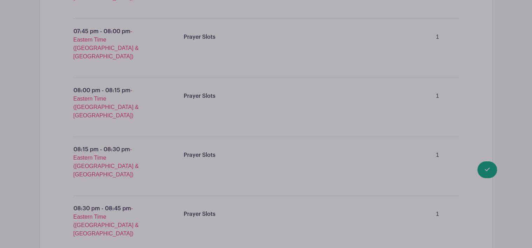
scroll to position [3055, 0]
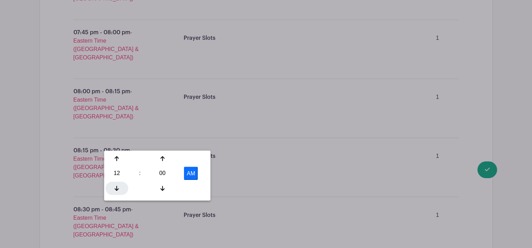
click at [115, 192] on div at bounding box center [117, 188] width 23 height 13
type input "9:00 PM"
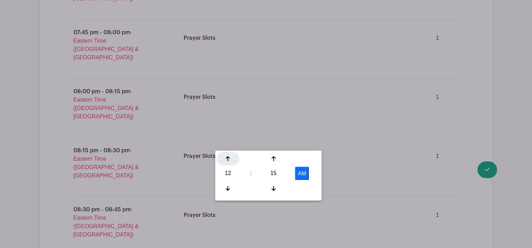
click at [227, 158] on icon at bounding box center [228, 159] width 4 height 6
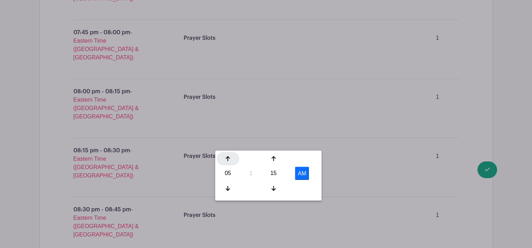
click at [227, 158] on icon at bounding box center [228, 159] width 4 height 6
click at [275, 175] on div "15" at bounding box center [273, 173] width 23 height 13
click at [306, 186] on div "55" at bounding box center [305, 188] width 23 height 13
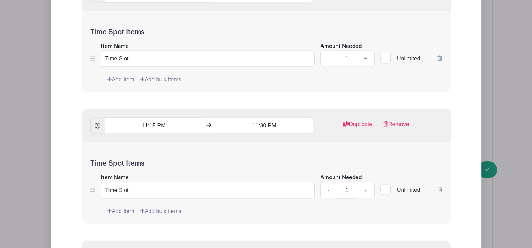
scroll to position [9389, 0]
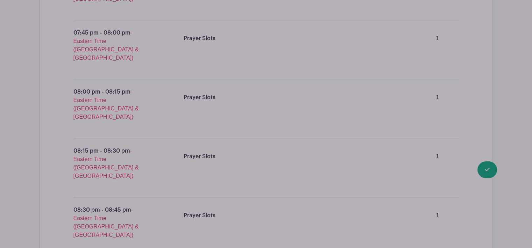
scroll to position [3066, 0]
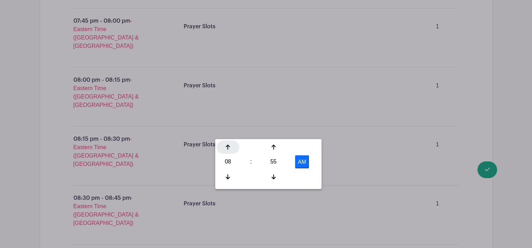
click at [226, 147] on icon at bounding box center [228, 148] width 4 height 6
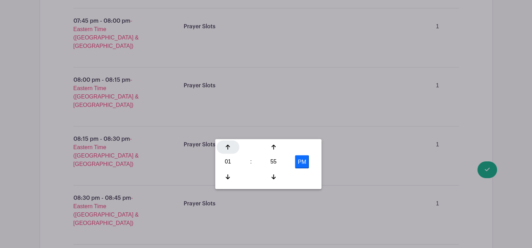
click at [226, 147] on icon at bounding box center [228, 148] width 4 height 6
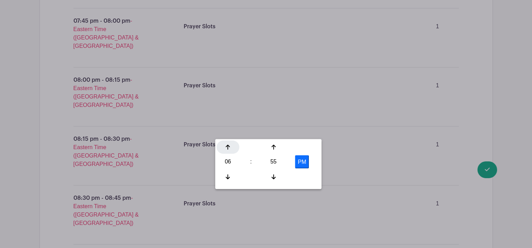
click at [226, 147] on icon at bounding box center [228, 148] width 4 height 6
click at [226, 147] on icon at bounding box center [228, 147] width 4 height 5
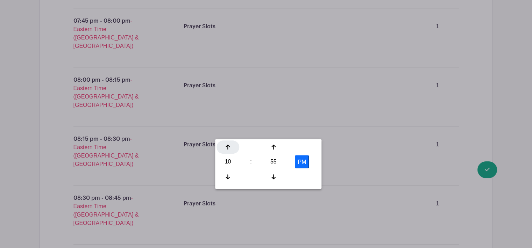
type input "11:55 PM"
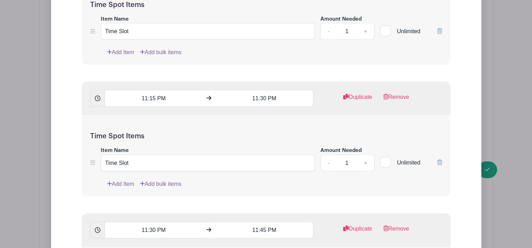
scroll to position [9550, 0]
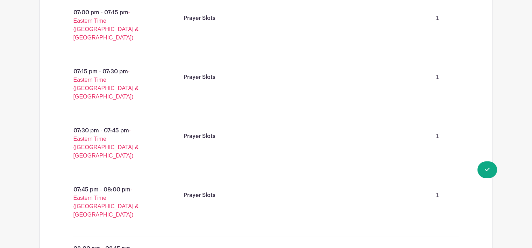
scroll to position [2876, 0]
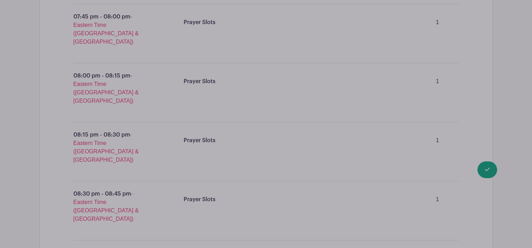
scroll to position [3016, 0]
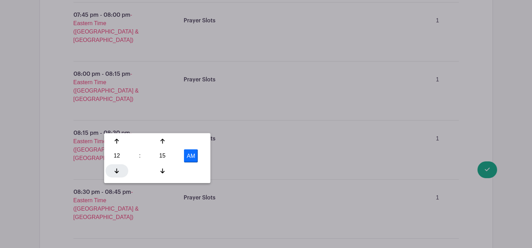
click at [116, 169] on icon at bounding box center [117, 171] width 4 height 6
click at [159, 155] on div "15" at bounding box center [162, 155] width 23 height 13
click at [113, 141] on div "00" at bounding box center [117, 141] width 23 height 13
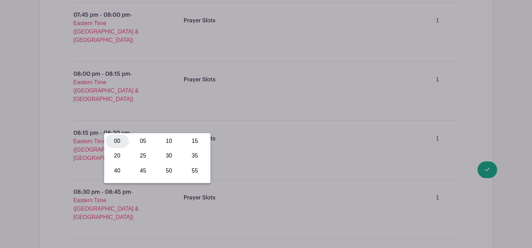
type input "9:00 PM"
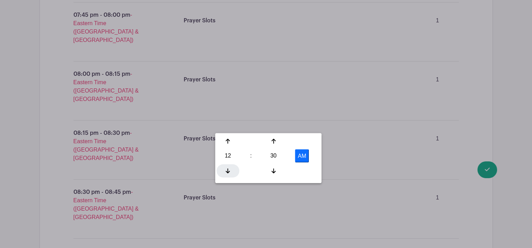
click at [230, 172] on div at bounding box center [228, 170] width 23 height 13
click at [272, 156] on div "30" at bounding box center [273, 155] width 23 height 13
click at [308, 172] on div "55" at bounding box center [305, 170] width 23 height 13
type input "11:55 PM"
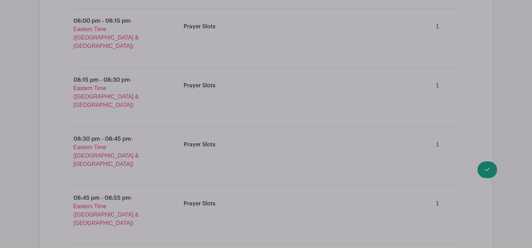
scroll to position [3086, 0]
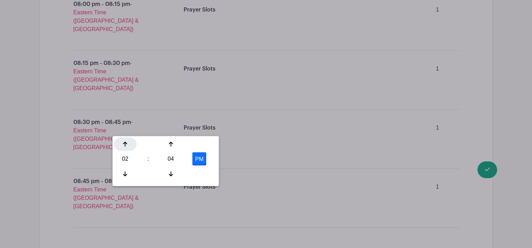
click at [125, 146] on icon at bounding box center [125, 145] width 4 height 6
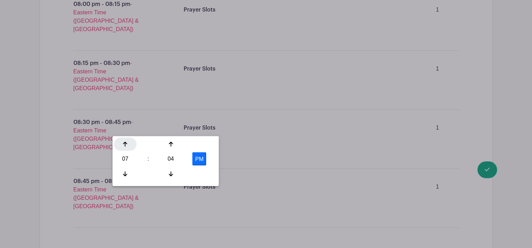
click at [125, 146] on icon at bounding box center [125, 145] width 4 height 6
click at [173, 174] on icon at bounding box center [171, 174] width 4 height 6
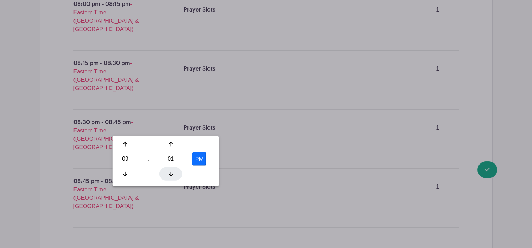
click at [173, 174] on icon at bounding box center [171, 174] width 4 height 6
type input "9:00 PM"
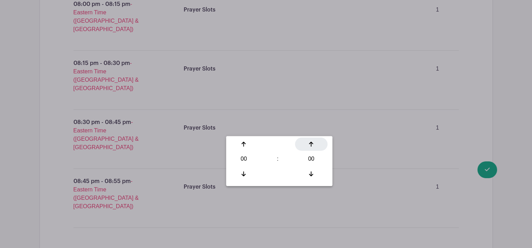
click at [313, 145] on icon at bounding box center [311, 145] width 4 height 6
click at [311, 144] on icon at bounding box center [311, 144] width 4 height 5
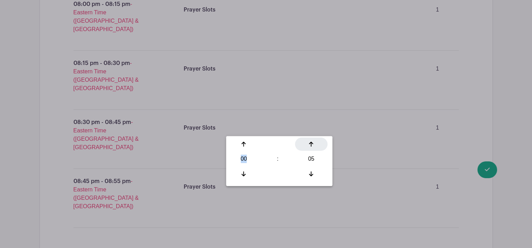
click at [311, 144] on icon at bounding box center [311, 144] width 4 height 5
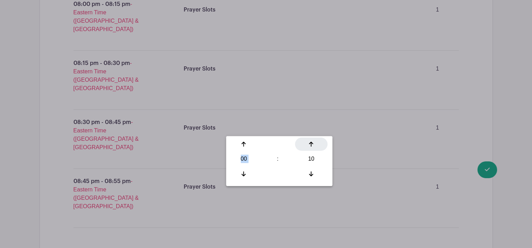
click at [311, 144] on icon at bounding box center [311, 144] width 4 height 5
click at [311, 144] on icon at bounding box center [311, 145] width 4 height 6
click at [311, 144] on icon at bounding box center [311, 144] width 4 height 5
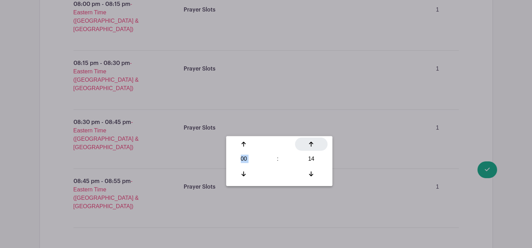
type input "00:15"
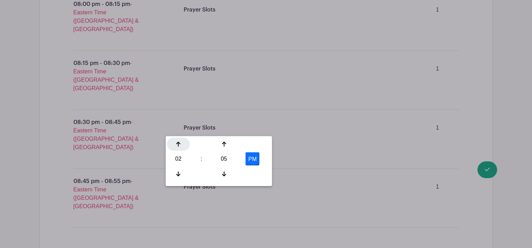
click at [177, 146] on icon at bounding box center [178, 145] width 4 height 6
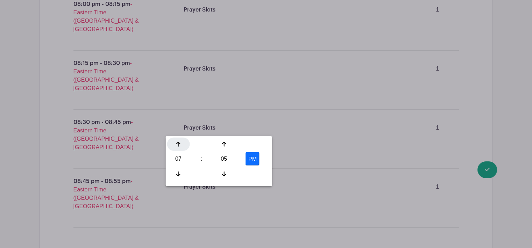
click at [177, 146] on icon at bounding box center [178, 145] width 4 height 6
type input "10:05 PM"
type input "Add 5 timespots"
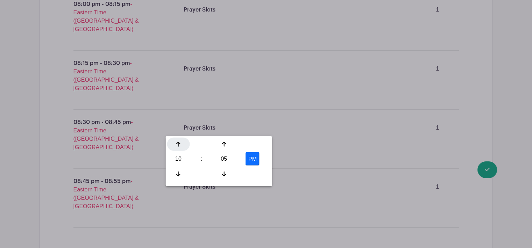
click at [177, 146] on icon at bounding box center [178, 145] width 4 height 6
type input "11:05 PM"
type input "Add 9 timespots"
click at [221, 161] on div "05" at bounding box center [224, 159] width 23 height 13
click at [256, 173] on div "55" at bounding box center [256, 173] width 23 height 13
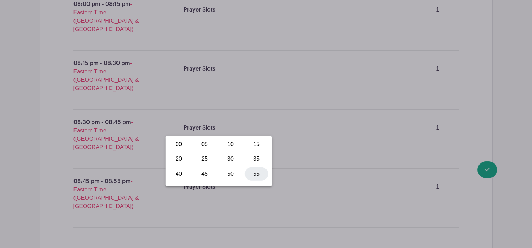
type input "11:55 PM"
type input "Add 12 timespots"
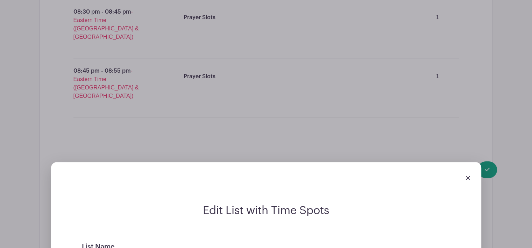
scroll to position [3226, 0]
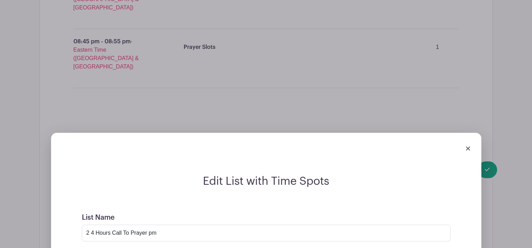
type input "Prayer Slots"
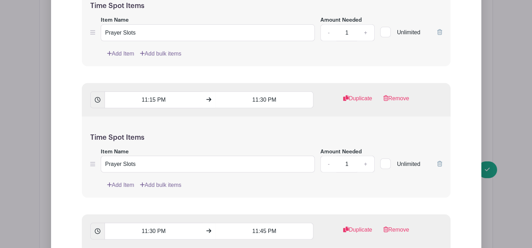
scroll to position [4792, 0]
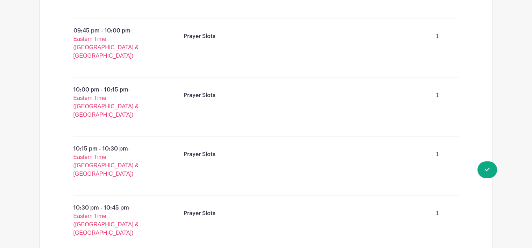
scroll to position [3613, 0]
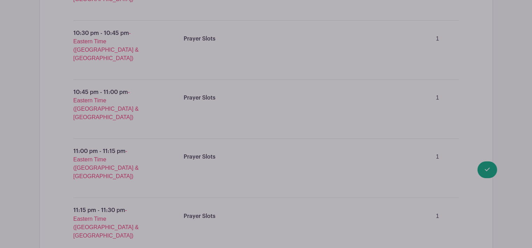
scroll to position [3779, 0]
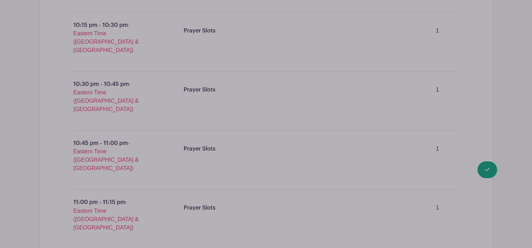
scroll to position [3835, 0]
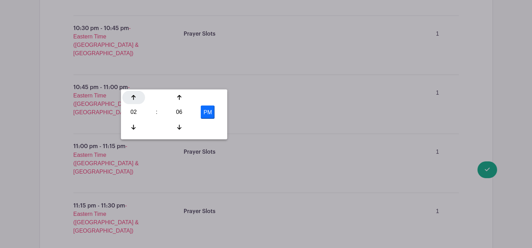
click at [133, 99] on icon at bounding box center [134, 98] width 4 height 6
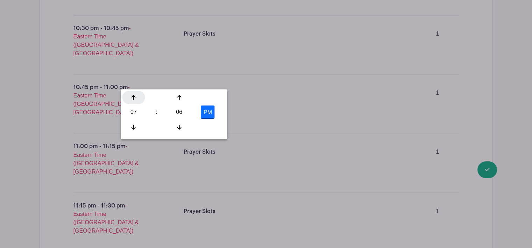
click at [133, 99] on icon at bounding box center [134, 98] width 4 height 6
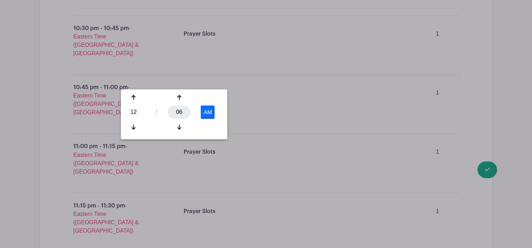
click at [178, 113] on div "06" at bounding box center [179, 112] width 23 height 13
click at [132, 97] on div "00" at bounding box center [133, 97] width 23 height 13
type input "12:00 AM"
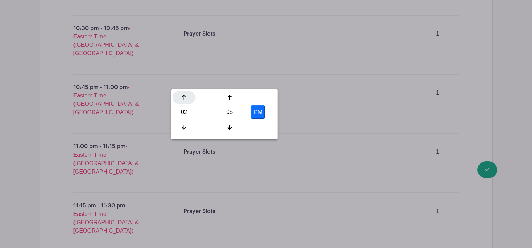
click at [183, 98] on icon at bounding box center [184, 98] width 4 height 6
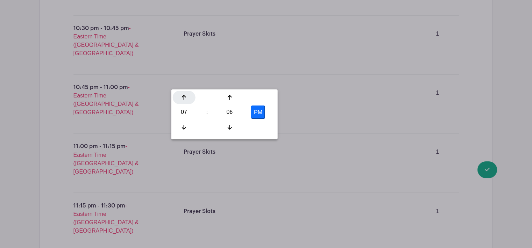
click at [183, 98] on icon at bounding box center [184, 98] width 4 height 6
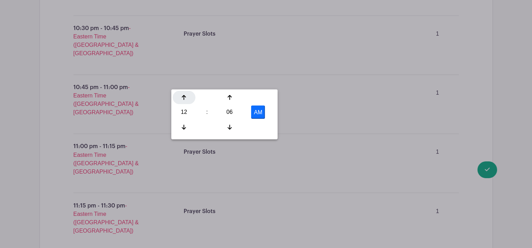
click at [183, 98] on icon at bounding box center [184, 98] width 4 height 6
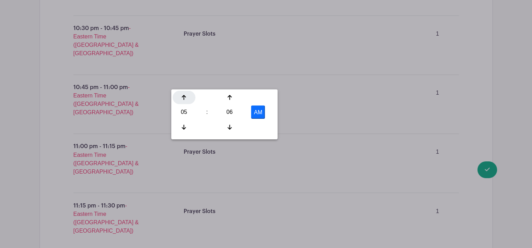
click at [183, 98] on icon at bounding box center [184, 98] width 4 height 6
click at [228, 111] on div "06" at bounding box center [229, 112] width 23 height 13
click at [262, 126] on div "55" at bounding box center [262, 126] width 23 height 13
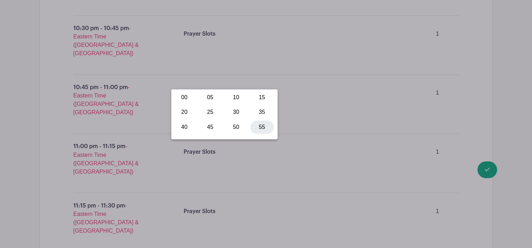
type input "8:55 AM"
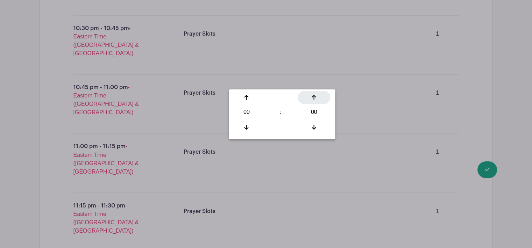
click at [317, 98] on div at bounding box center [314, 97] width 33 height 13
type input "00:01"
type input "Add 535 timespots"
click at [317, 98] on div at bounding box center [314, 97] width 33 height 13
type input "00:02"
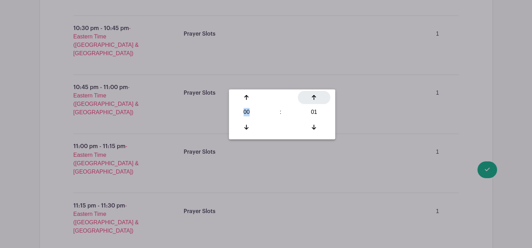
type input "Add 268 timespots"
click at [316, 98] on div at bounding box center [314, 97] width 33 height 13
type input "00:03"
type input "Add 179 timespots"
click at [316, 98] on div at bounding box center [314, 97] width 33 height 13
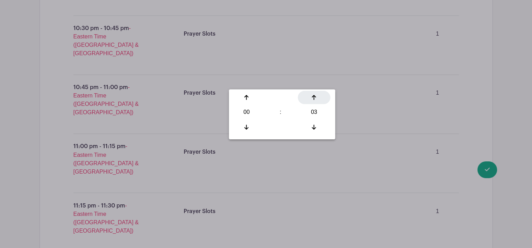
type input "00:04"
type input "Add 134 timespots"
click at [316, 98] on div at bounding box center [314, 97] width 33 height 13
type input "00:05"
type input "Add 107 timespots"
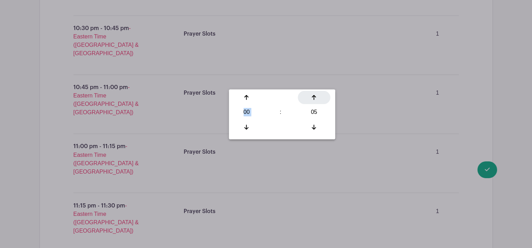
click at [316, 98] on div at bounding box center [314, 97] width 33 height 13
type input "00:06"
type input "Add 90 timespots"
click at [316, 98] on div at bounding box center [314, 97] width 33 height 13
type input "00:07"
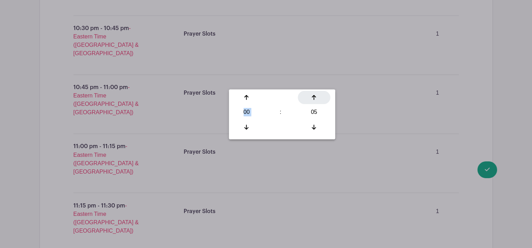
type input "Add 77 timespots"
click at [316, 98] on div at bounding box center [314, 97] width 33 height 13
type input "00:08"
type input "Add 67 timespots"
click at [316, 98] on div at bounding box center [314, 97] width 33 height 13
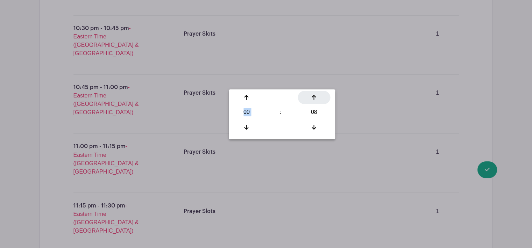
type input "00:09"
type input "Add 60 timespots"
click at [316, 98] on div at bounding box center [314, 97] width 33 height 13
type input "00:10"
type input "Add 54 timespots"
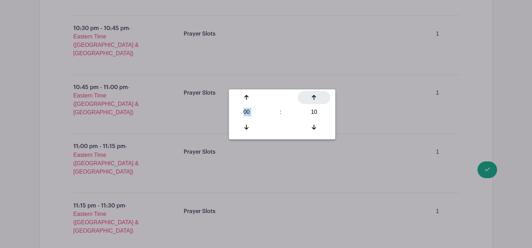
click at [316, 98] on div at bounding box center [314, 97] width 33 height 13
type input "00:11"
type input "Add 49 timespots"
click at [316, 98] on div at bounding box center [314, 97] width 33 height 13
type input "00:12"
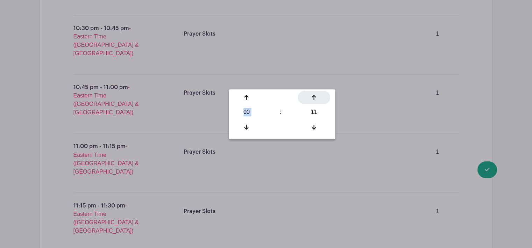
type input "Add 45 timespots"
click at [316, 98] on div at bounding box center [314, 97] width 33 height 13
type input "00:13"
type input "Add 42 timespots"
click at [316, 98] on div at bounding box center [314, 97] width 33 height 13
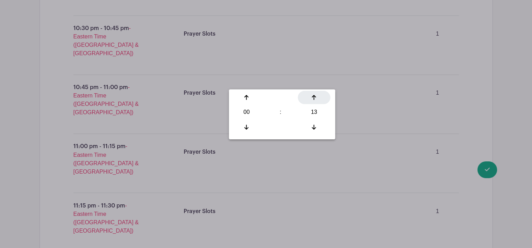
type input "00:14"
type input "Add 39 timespots"
click at [316, 98] on div at bounding box center [314, 97] width 33 height 13
type input "00:15"
type input "Add 36 timespots"
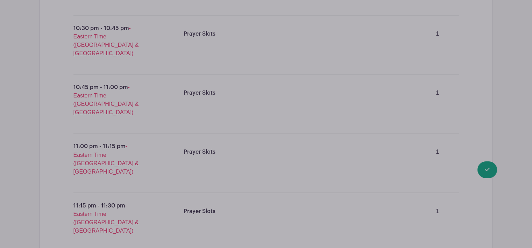
type input "Prayer Slot"
type input "24 Hours Call To Prayer AM"
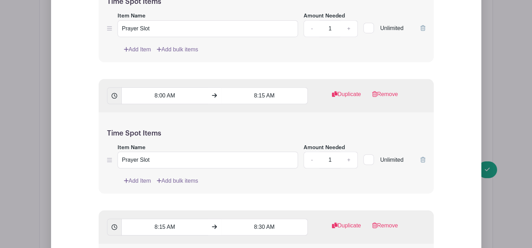
scroll to position [8638, 0]
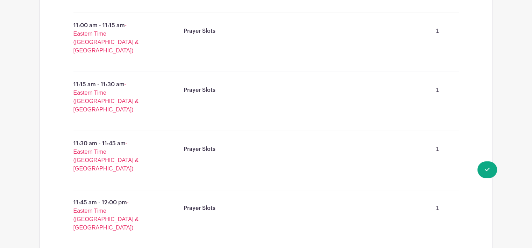
scroll to position [0, 0]
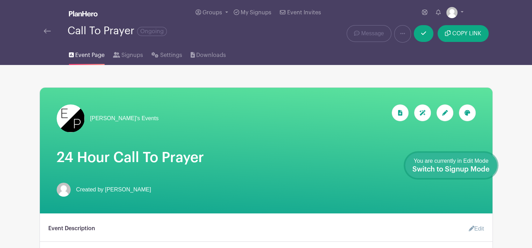
click at [448, 166] on span "Switch to Signup Mode" at bounding box center [451, 169] width 77 height 7
